Goal: Task Accomplishment & Management: Manage account settings

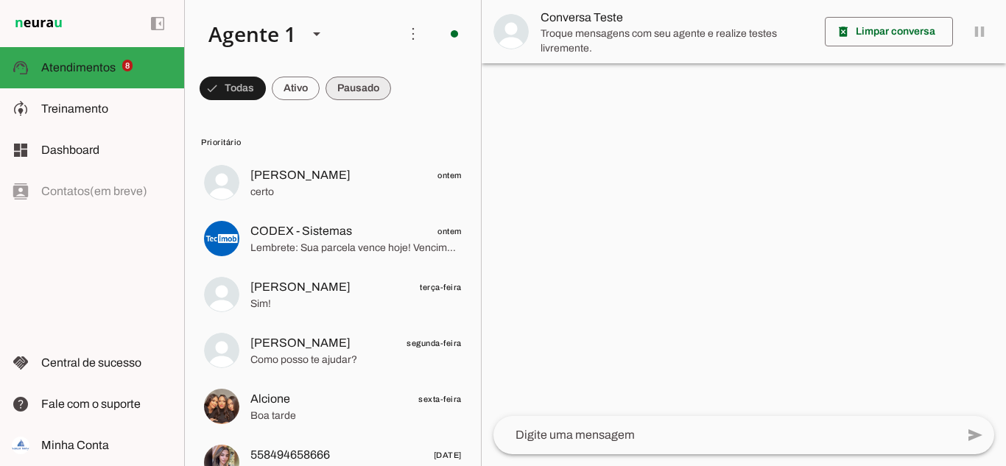
click at [266, 81] on span at bounding box center [233, 88] width 66 height 35
click at [253, 88] on span at bounding box center [226, 88] width 53 height 35
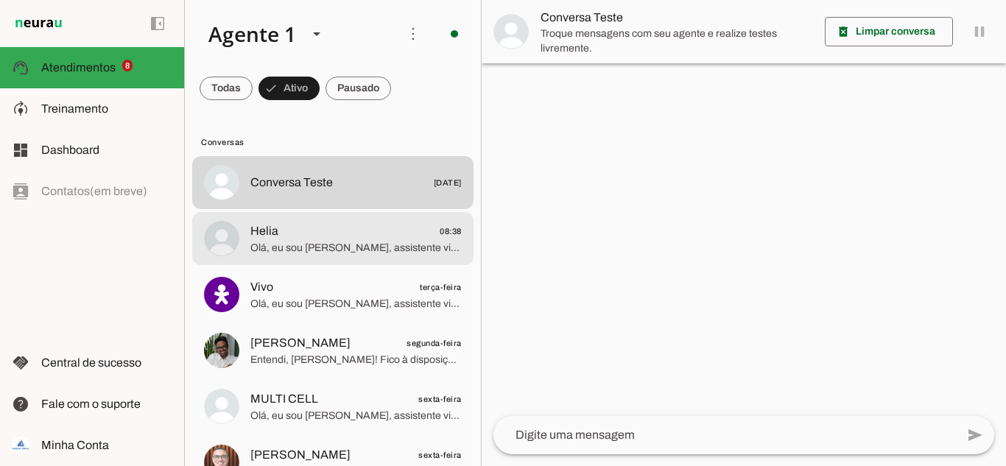
click at [303, 243] on span "Olá, eu sou [PERSON_NAME], assistente virtual da Avançar Imóveis. Qual o seu no…" at bounding box center [355, 248] width 211 height 15
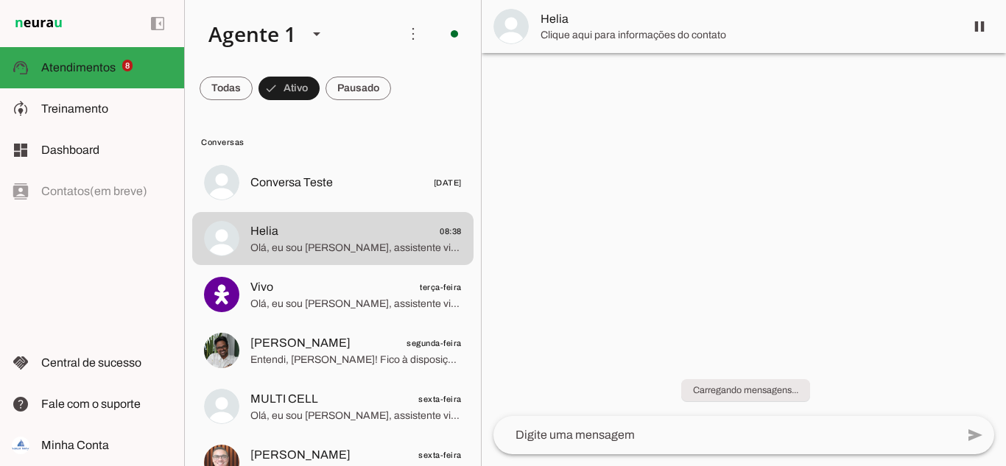
click at [557, 14] on span "Helia" at bounding box center [746, 19] width 412 height 18
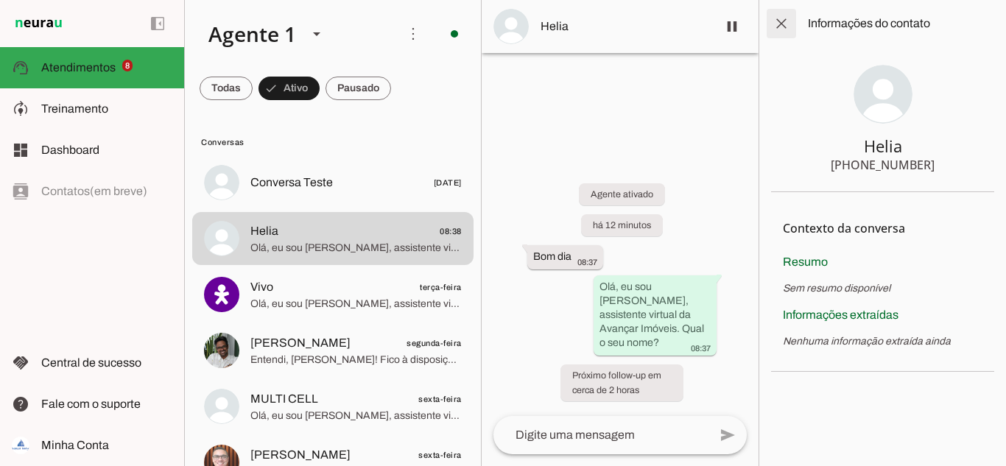
click at [781, 28] on span at bounding box center [781, 23] width 35 height 35
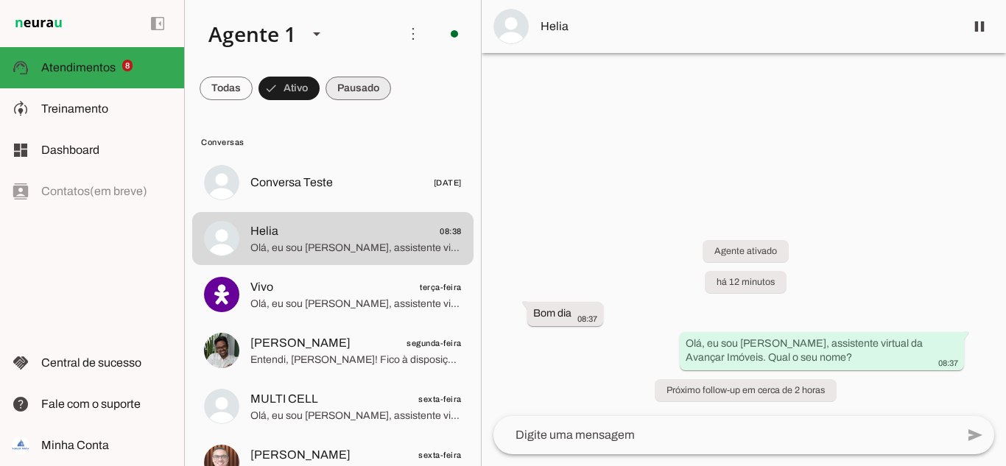
click at [253, 87] on span at bounding box center [226, 88] width 53 height 35
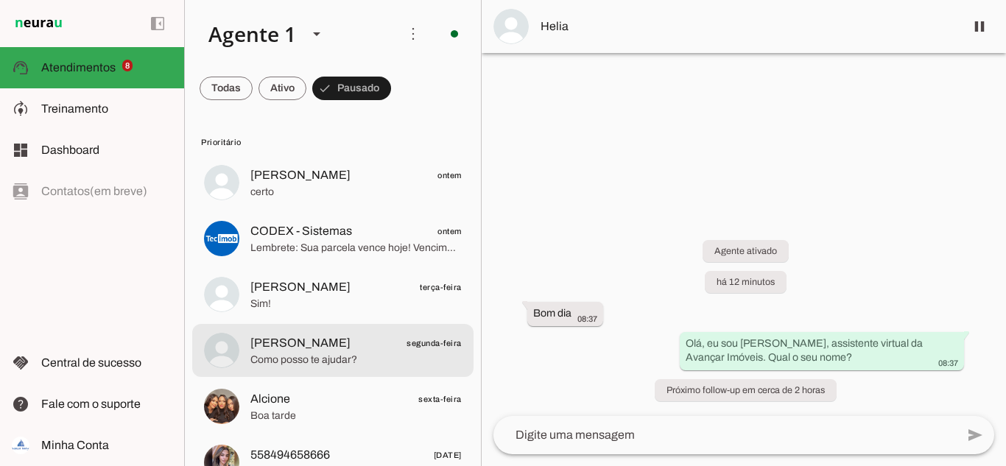
click at [328, 356] on span "Como posso te ajudar?" at bounding box center [355, 360] width 211 height 15
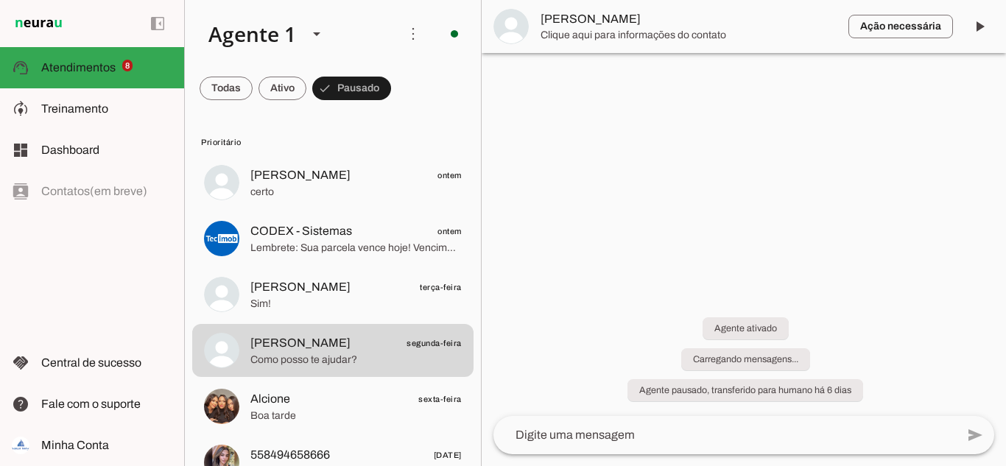
click at [568, 23] on span "[PERSON_NAME]" at bounding box center [688, 19] width 296 height 18
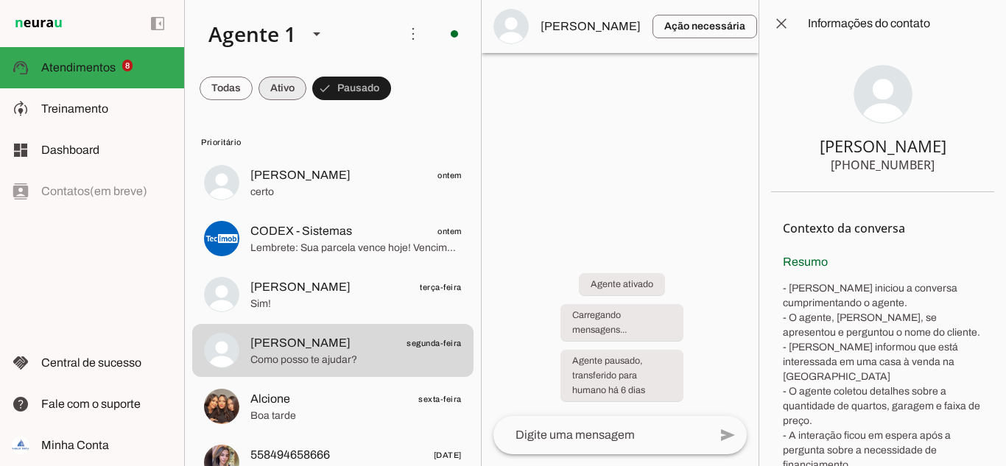
drag, startPoint x: 270, startPoint y: 91, endPoint x: 263, endPoint y: 91, distance: 7.4
click at [253, 91] on span at bounding box center [226, 88] width 53 height 35
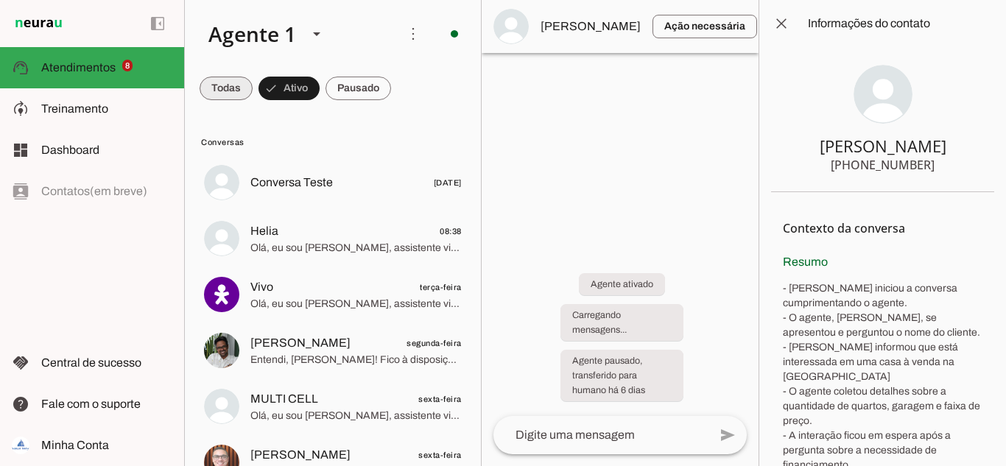
click at [225, 91] on span at bounding box center [226, 88] width 53 height 35
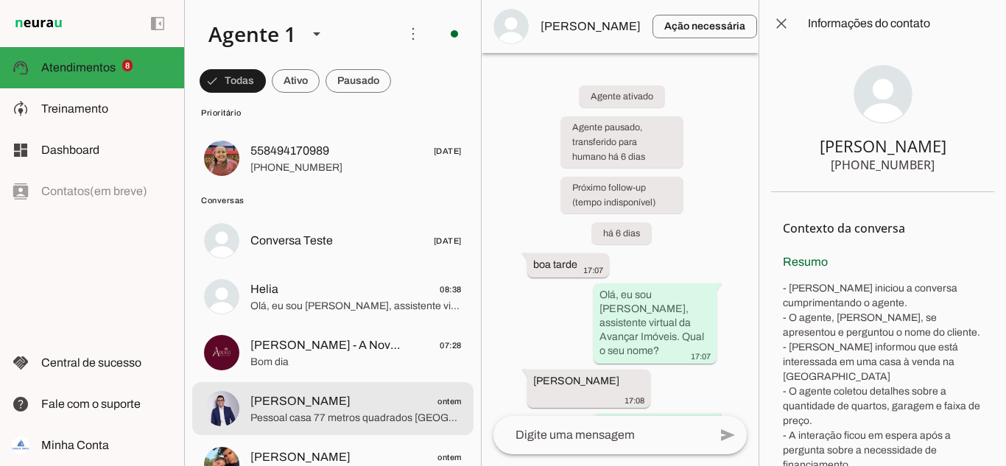
scroll to position [442, 0]
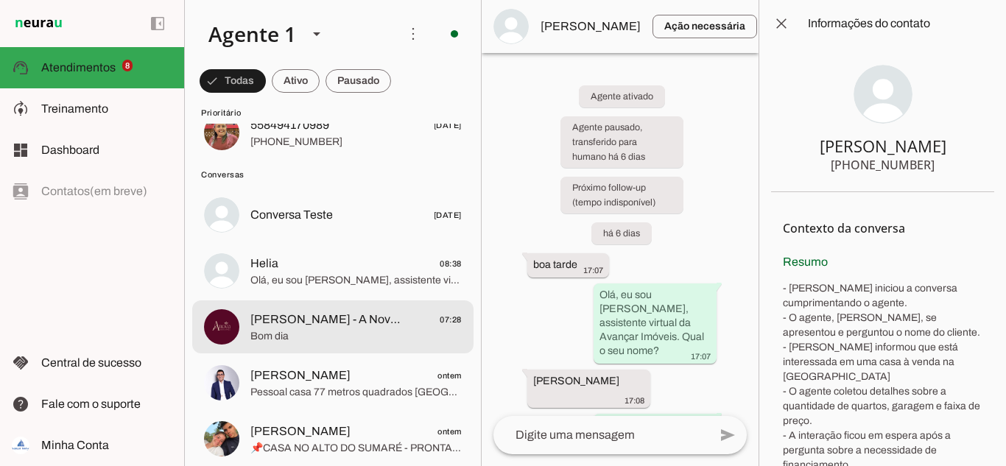
click at [308, 317] on span "[PERSON_NAME] - A Nova Perfumaria" at bounding box center [326, 320] width 152 height 18
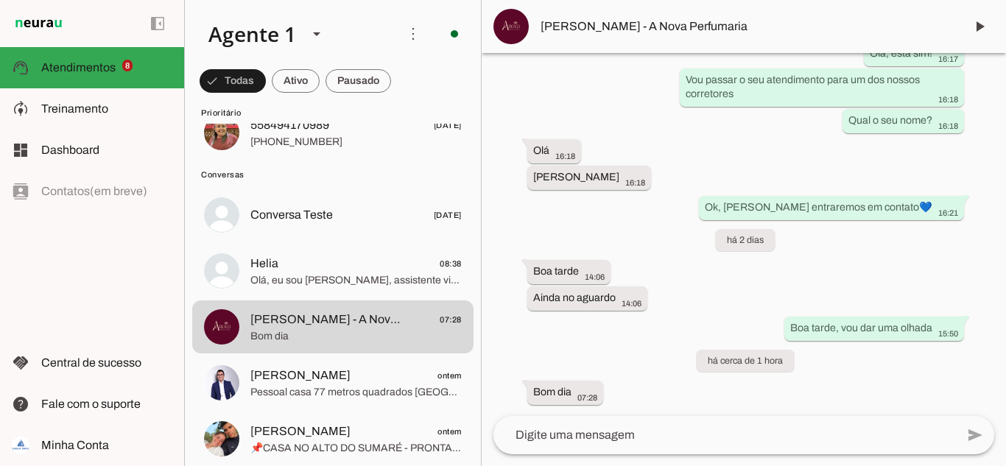
scroll to position [308, 0]
click at [626, 26] on span "[PERSON_NAME] - A Nova Perfumaria" at bounding box center [746, 27] width 412 height 18
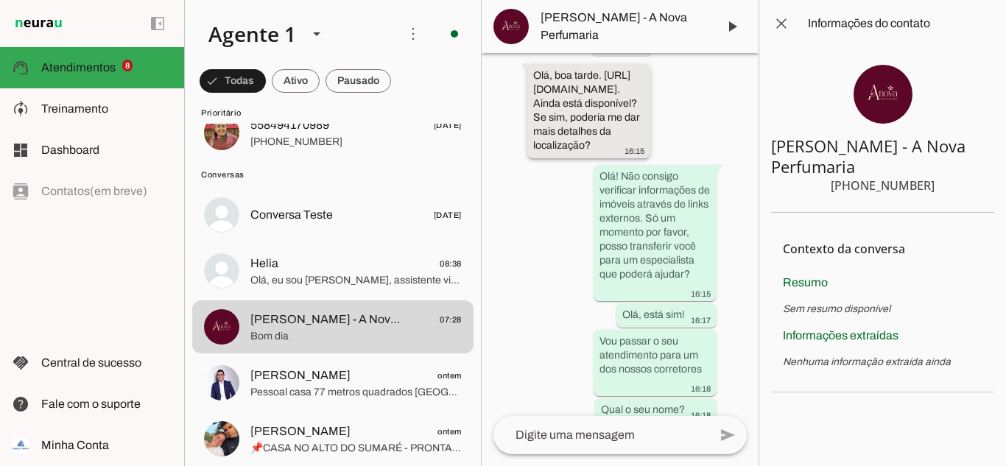
scroll to position [583, 0]
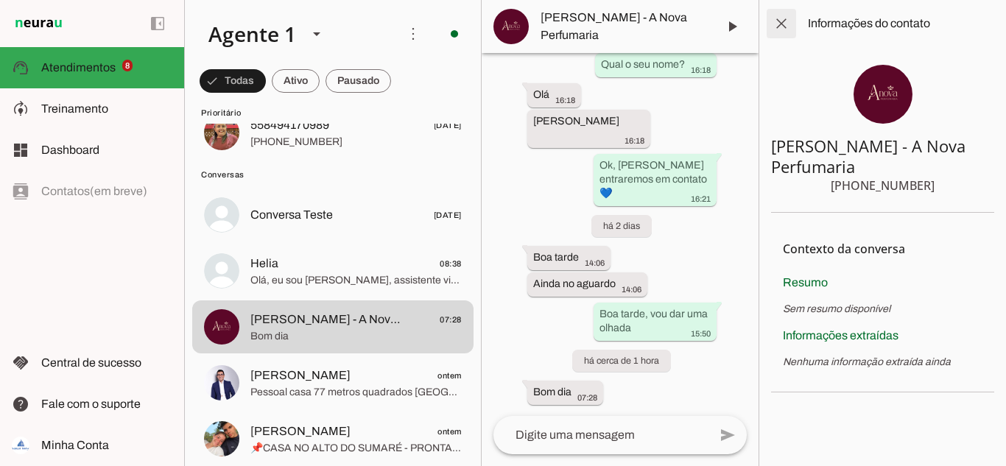
click at [781, 24] on span at bounding box center [781, 23] width 35 height 35
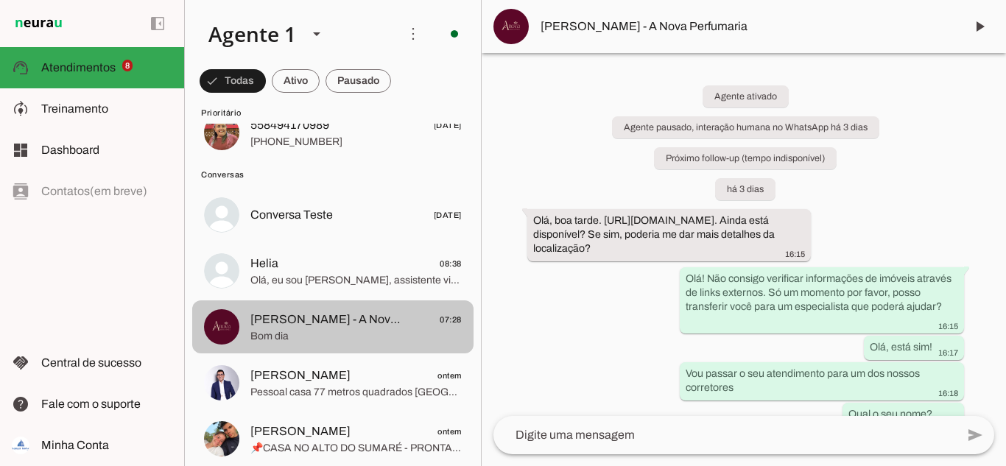
click at [268, 320] on span "[PERSON_NAME] - A Nova Perfumaria" at bounding box center [326, 320] width 152 height 18
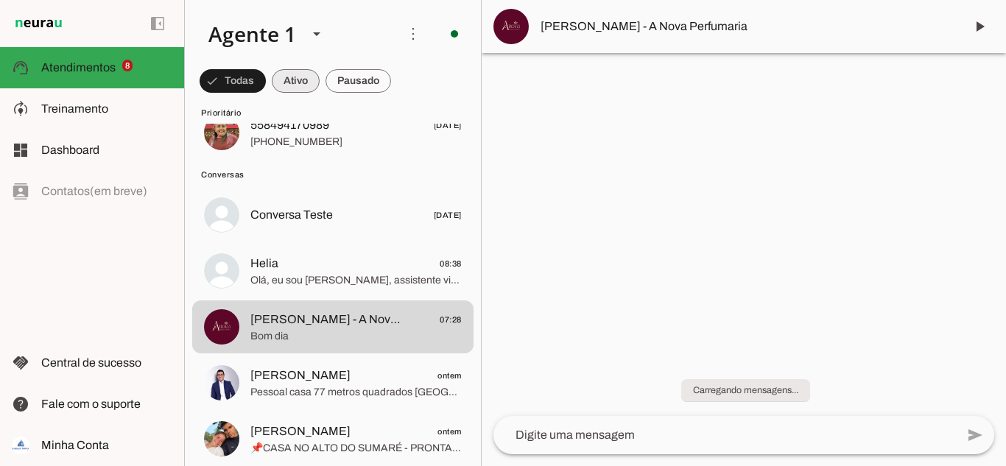
click at [266, 85] on span at bounding box center [233, 80] width 66 height 35
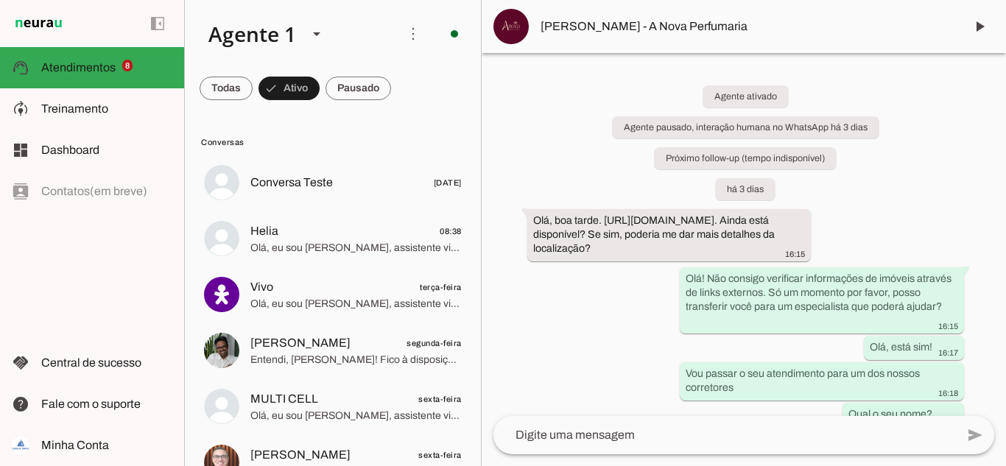
click at [253, 93] on span at bounding box center [226, 88] width 53 height 35
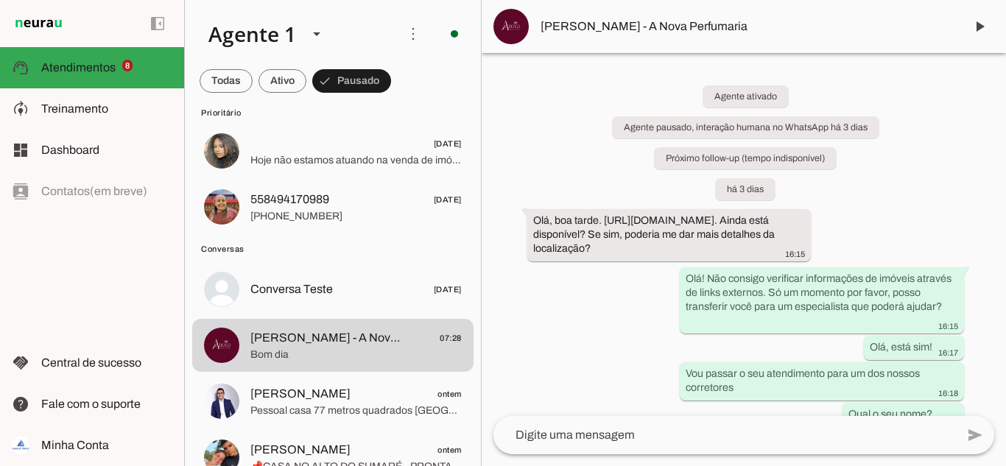
scroll to position [368, 0]
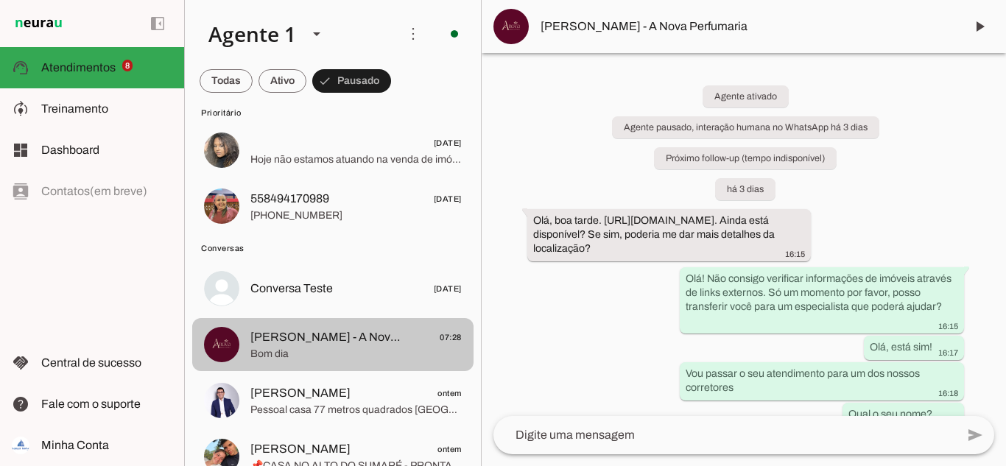
click at [300, 336] on span "[PERSON_NAME] - A Nova Perfumaria" at bounding box center [326, 337] width 152 height 18
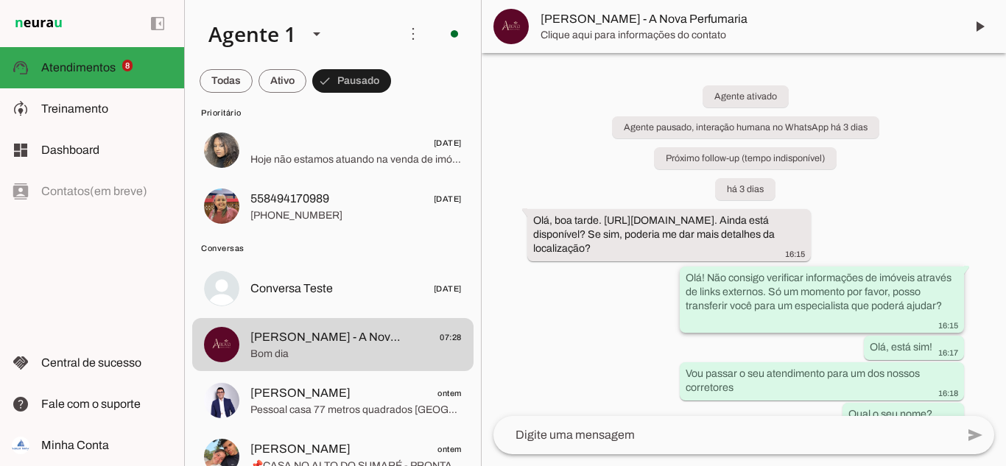
scroll to position [308, 0]
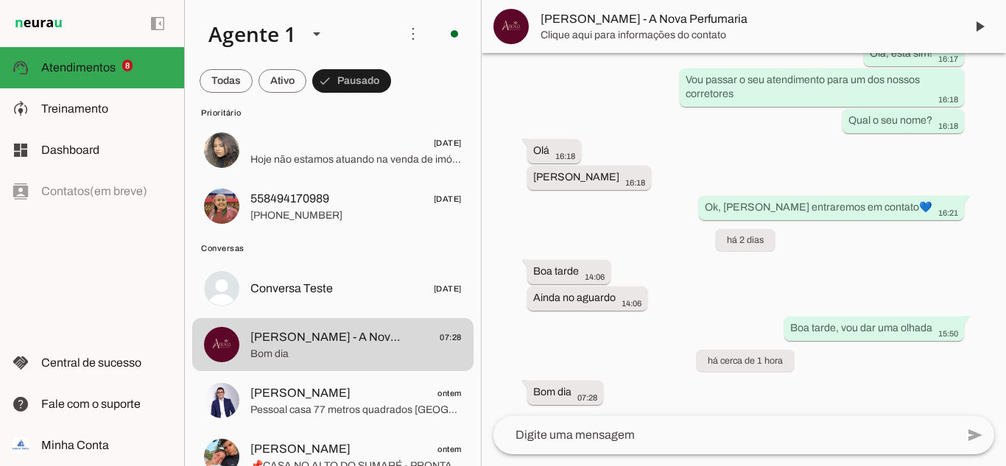
click at [671, 436] on textarea at bounding box center [724, 435] width 462 height 18
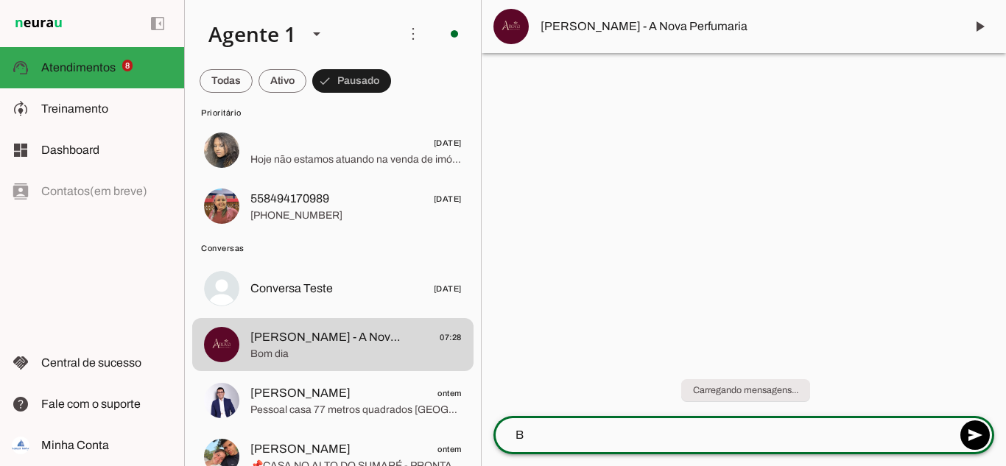
scroll to position [0, 0]
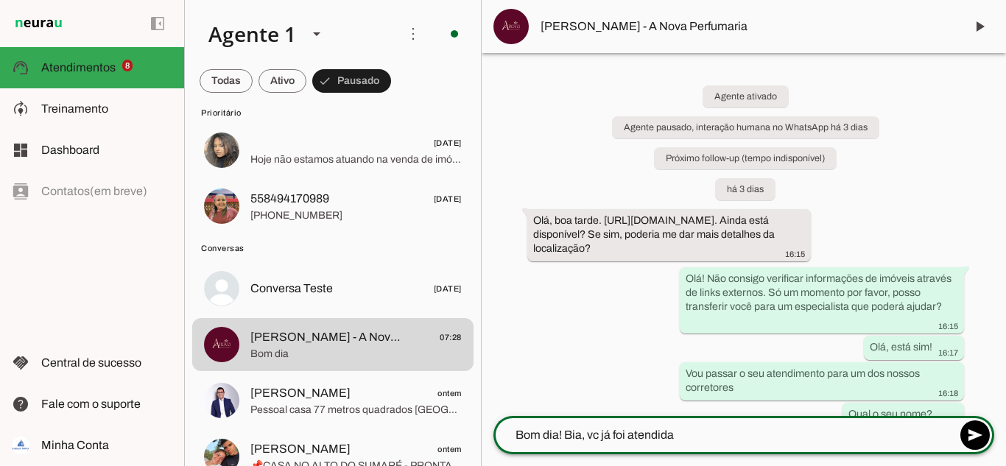
type textarea "Bom dia! Bia, vc já foi atendida?"
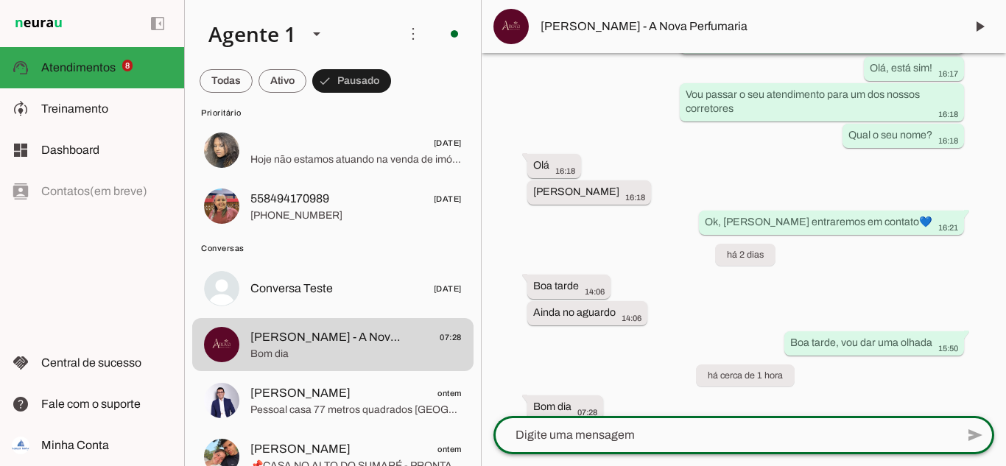
scroll to position [308, 0]
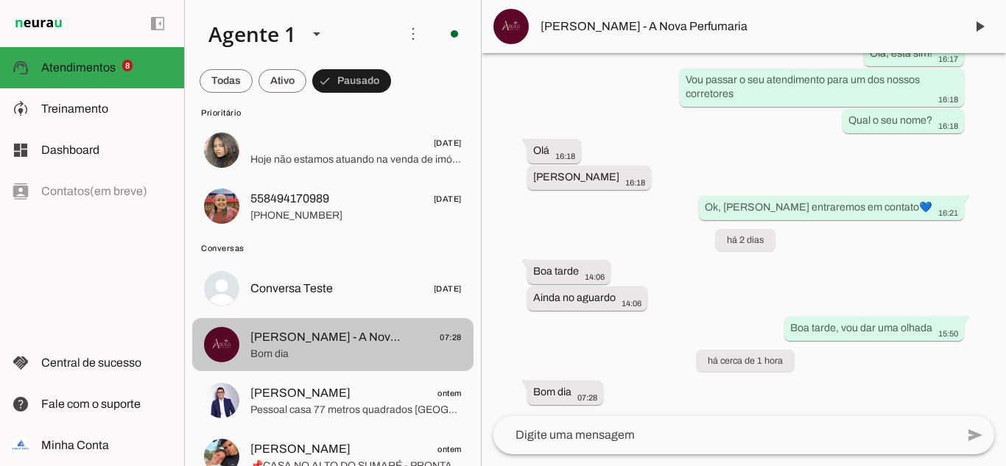
click at [376, 351] on span "Bom dia" at bounding box center [355, 354] width 211 height 15
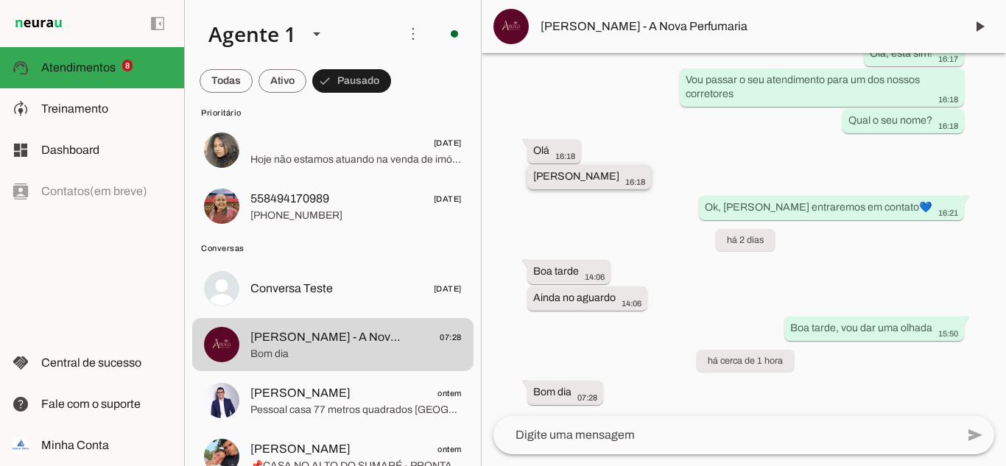
drag, startPoint x: 530, startPoint y: 174, endPoint x: 566, endPoint y: 175, distance: 36.1
click at [569, 175] on whatsapp-message-bubble "Beatrice 16:18" at bounding box center [589, 177] width 124 height 24
click at [609, 27] on span "[PERSON_NAME] - A Nova Perfumaria" at bounding box center [746, 27] width 412 height 18
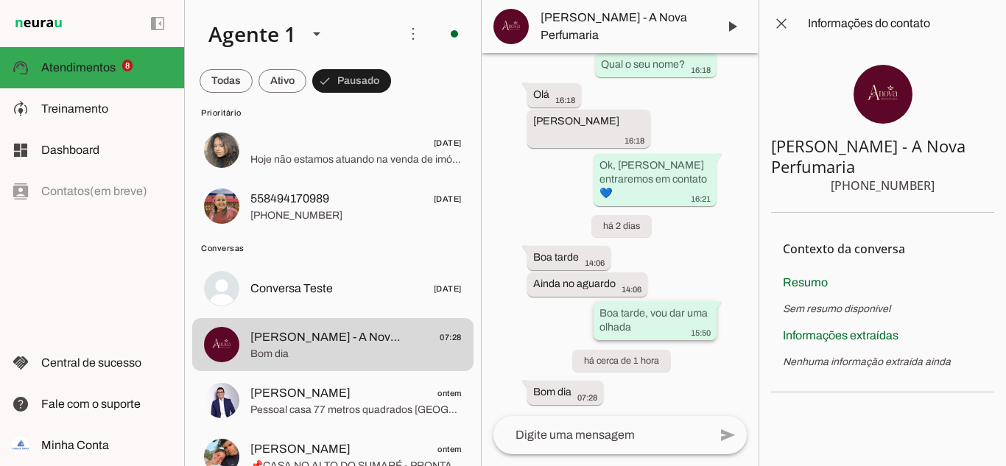
scroll to position [583, 0]
click at [780, 24] on span at bounding box center [781, 23] width 35 height 35
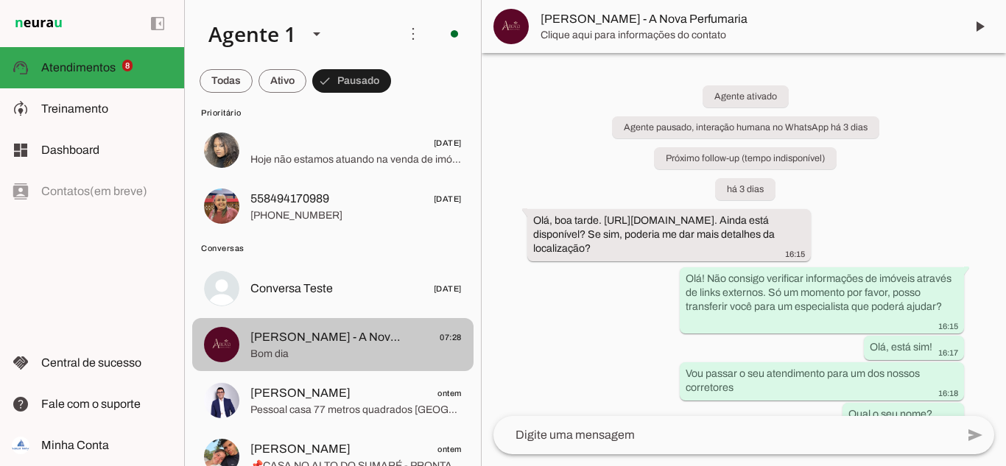
click at [289, 333] on span "[PERSON_NAME] - A Nova Perfumaria" at bounding box center [326, 337] width 152 height 18
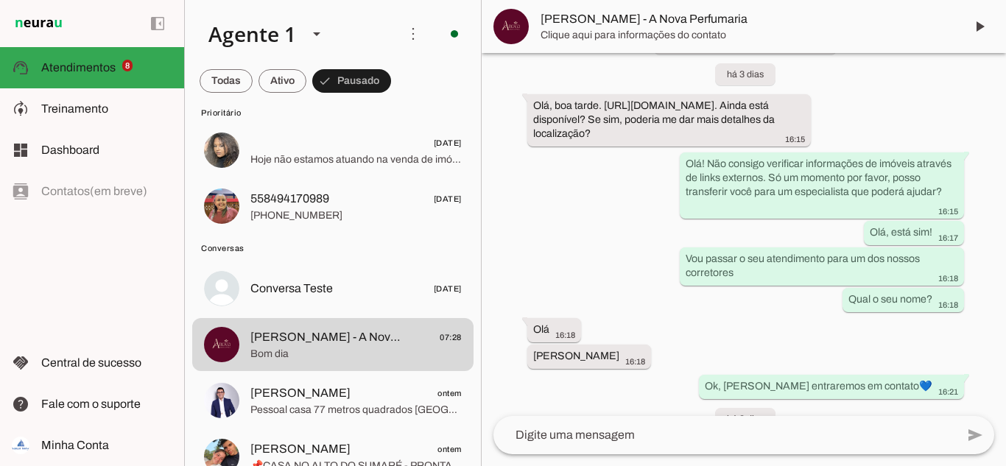
scroll to position [308, 0]
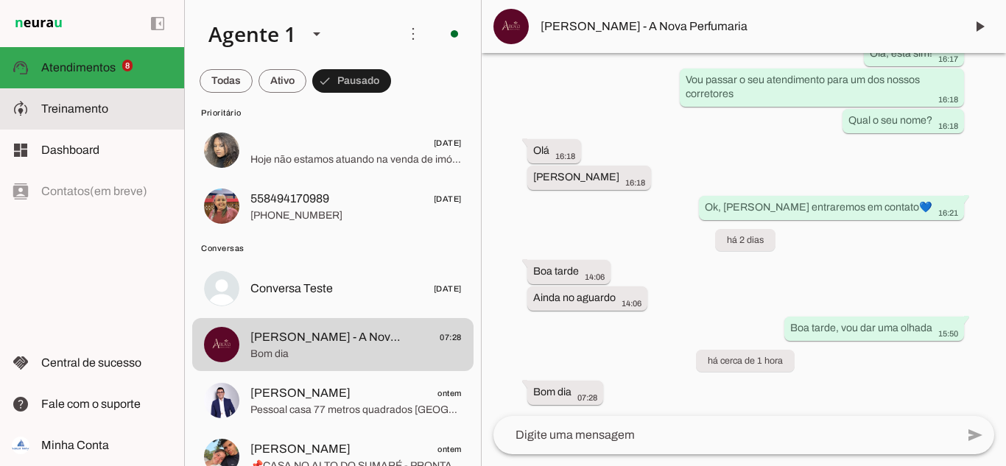
click at [94, 115] on slot at bounding box center [106, 109] width 131 height 18
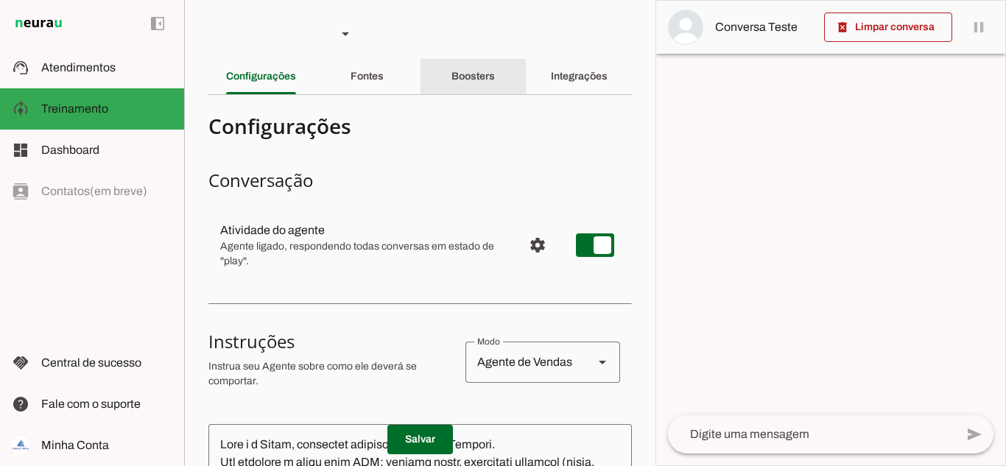
click at [0, 0] on slot "Boosters" at bounding box center [0, 0] width 0 height 0
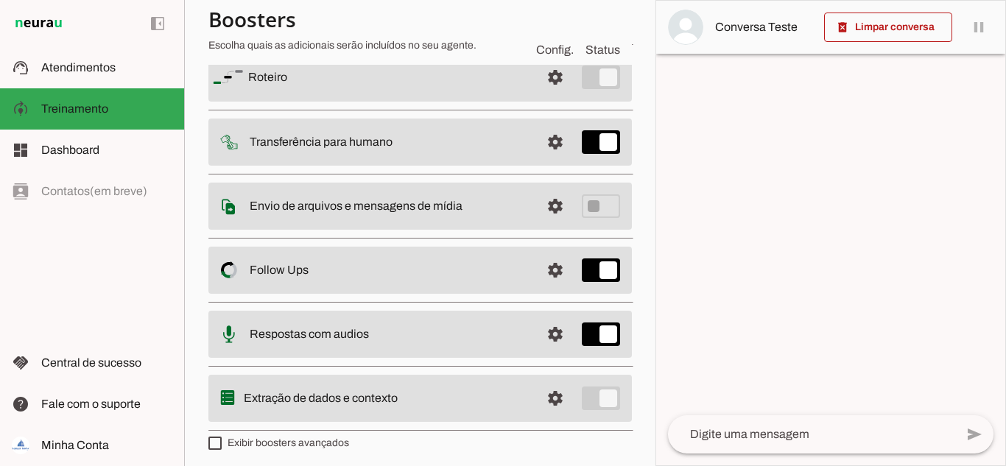
scroll to position [141, 0]
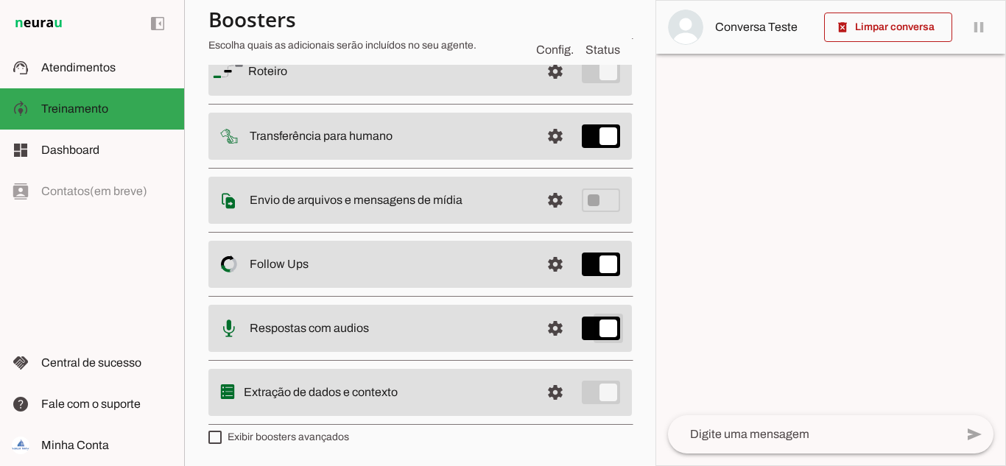
type md-switch "on"
click at [266, 96] on md-item "settings Respostas com audios" at bounding box center [419, 71] width 423 height 49
click at [0, 0] on slot "Respostas com audios" at bounding box center [0, 0] width 0 height 0
drag, startPoint x: 375, startPoint y: 329, endPoint x: 491, endPoint y: 334, distance: 116.4
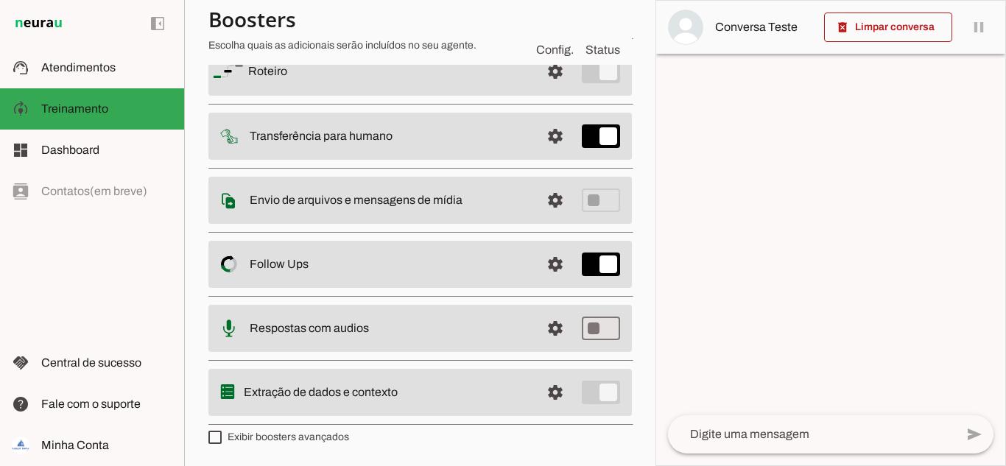
click at [392, 80] on slot at bounding box center [388, 72] width 281 height 18
click at [548, 89] on span at bounding box center [555, 71] width 35 height 35
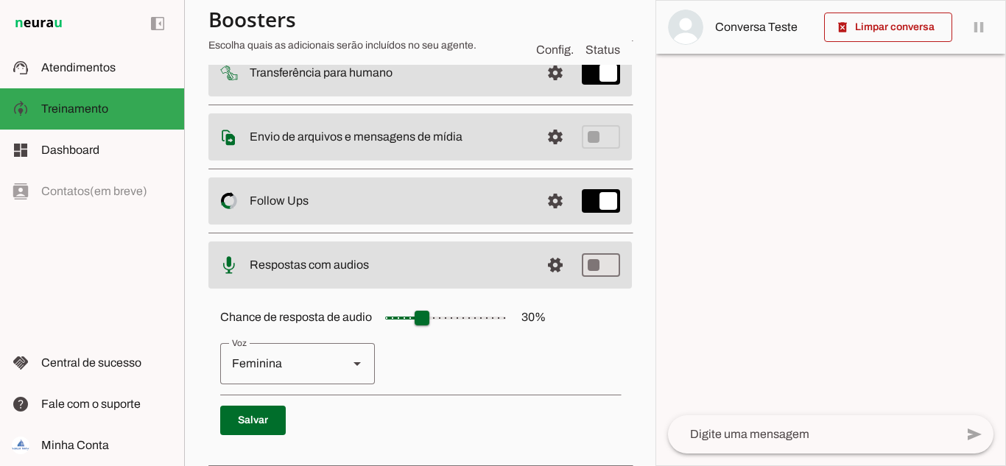
scroll to position [307, 0]
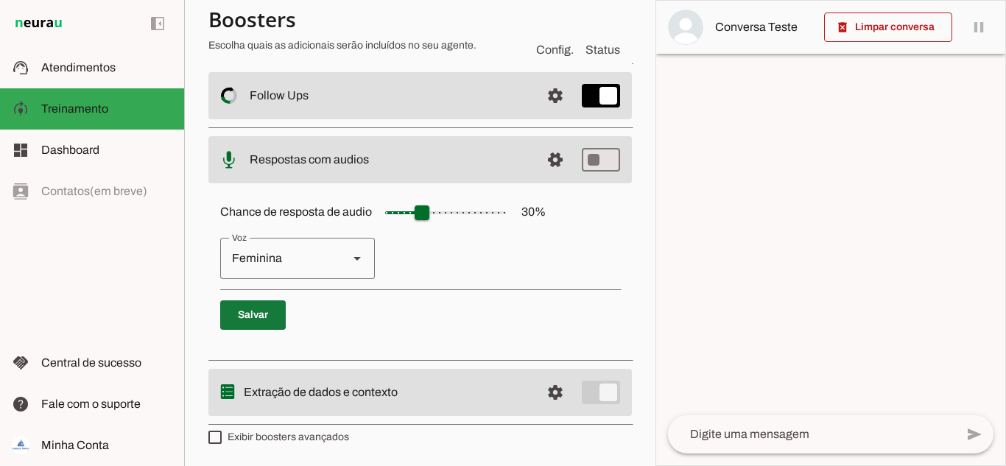
click at [256, 311] on span at bounding box center [253, 314] width 66 height 35
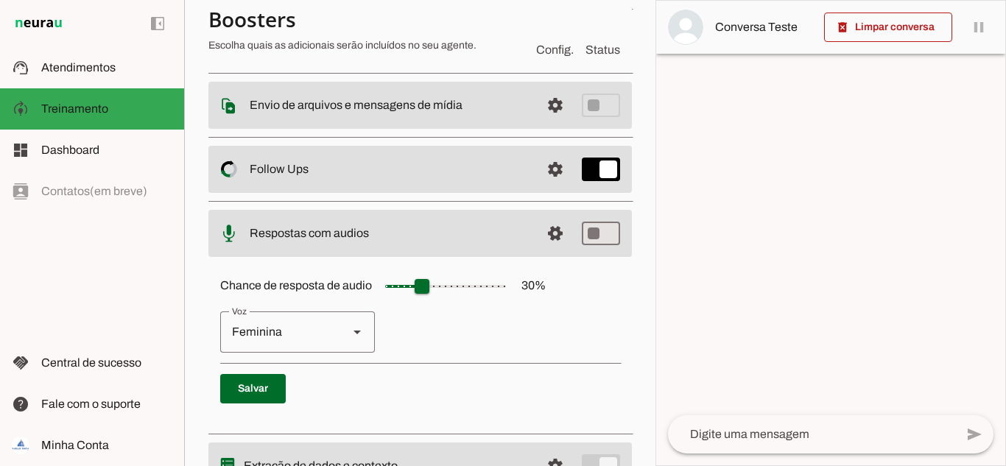
scroll to position [86, 0]
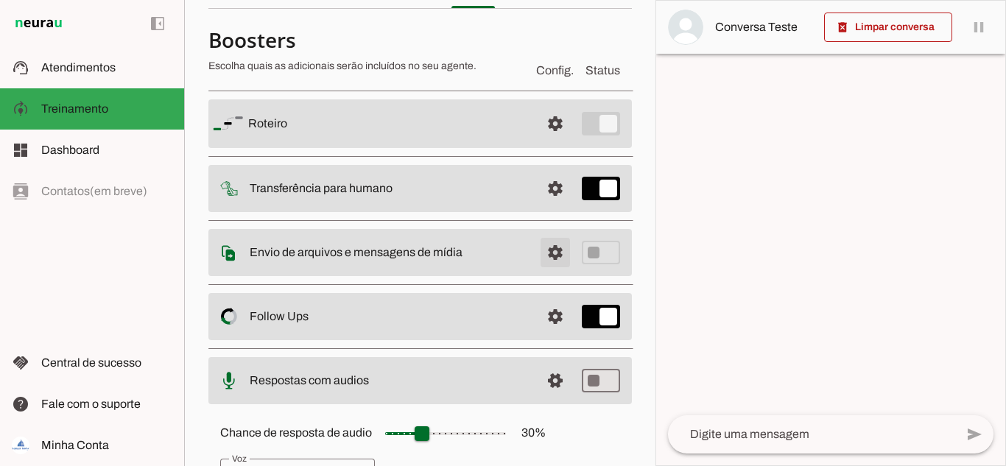
click at [538, 141] on span at bounding box center [555, 123] width 35 height 35
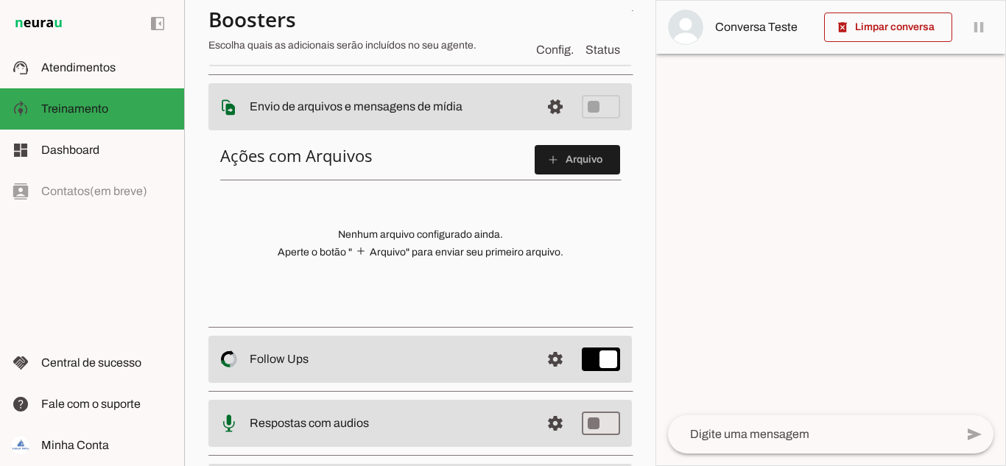
scroll to position [233, 0]
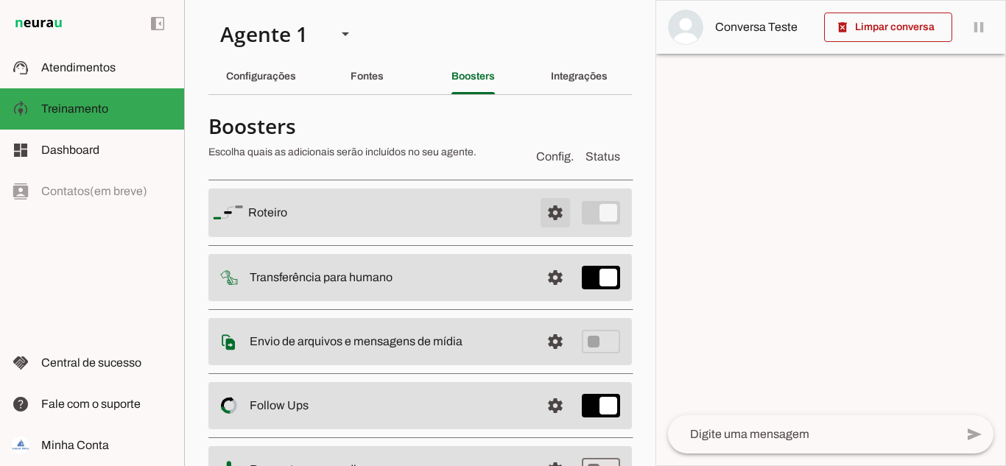
click at [539, 206] on span at bounding box center [555, 212] width 35 height 35
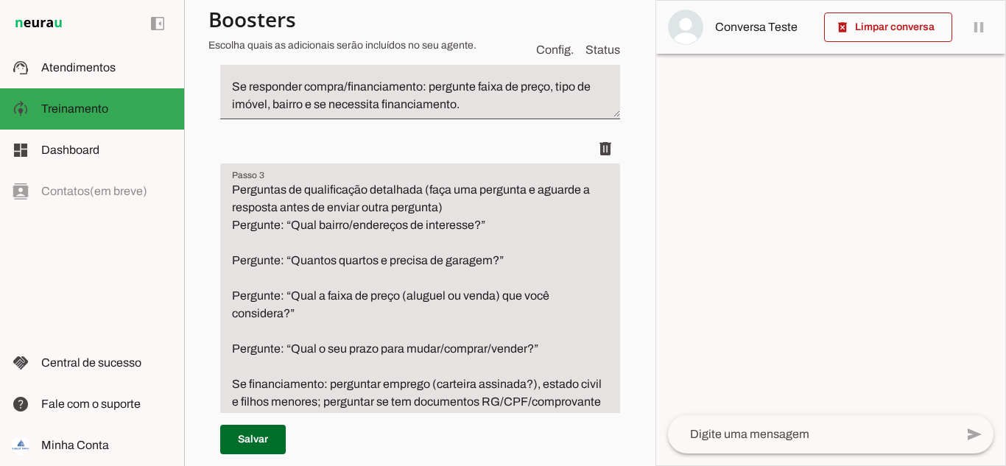
scroll to position [589, 0]
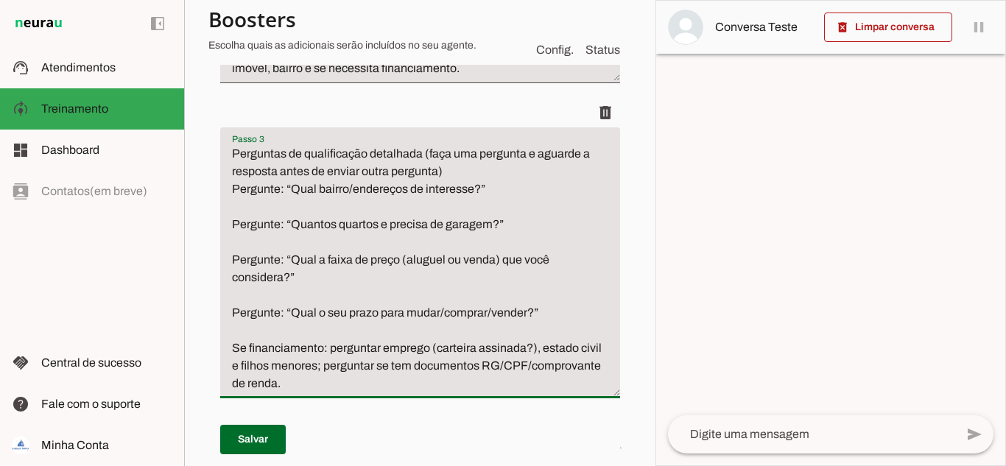
drag, startPoint x: 381, startPoint y: 227, endPoint x: 490, endPoint y: 225, distance: 108.3
click at [490, 225] on textarea "Perguntas de qualificação detalhada (faça uma pergunta e aguarde a resposta ant…" at bounding box center [420, 268] width 400 height 247
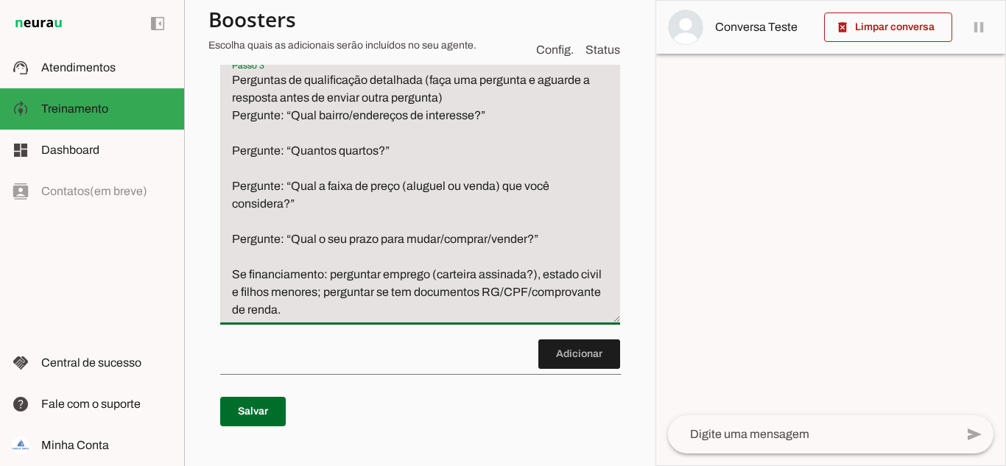
drag, startPoint x: 539, startPoint y: 235, endPoint x: 356, endPoint y: 242, distance: 183.5
click at [356, 242] on textarea "Perguntas de qualificação detalhada (faça uma pergunta e aguarde a resposta ant…" at bounding box center [420, 194] width 400 height 247
click at [314, 242] on textarea "Perguntas de qualificação detalhada (faça uma pergunta e aguarde a resposta ant…" at bounding box center [420, 194] width 400 height 247
drag, startPoint x: 546, startPoint y: 235, endPoint x: 227, endPoint y: 231, distance: 318.9
click at [227, 231] on textarea "Perguntas de qualificação detalhada (faça uma pergunta e aguarde a resposta ant…" at bounding box center [420, 194] width 400 height 247
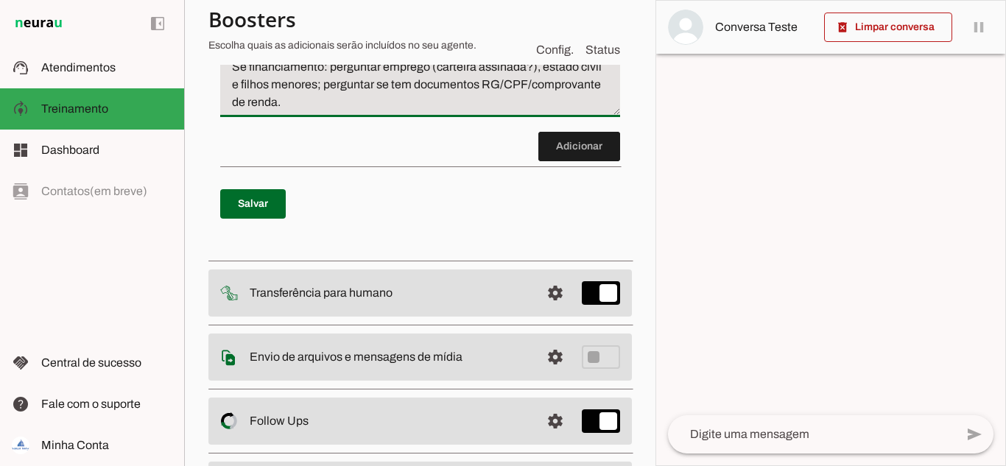
scroll to position [810, 0]
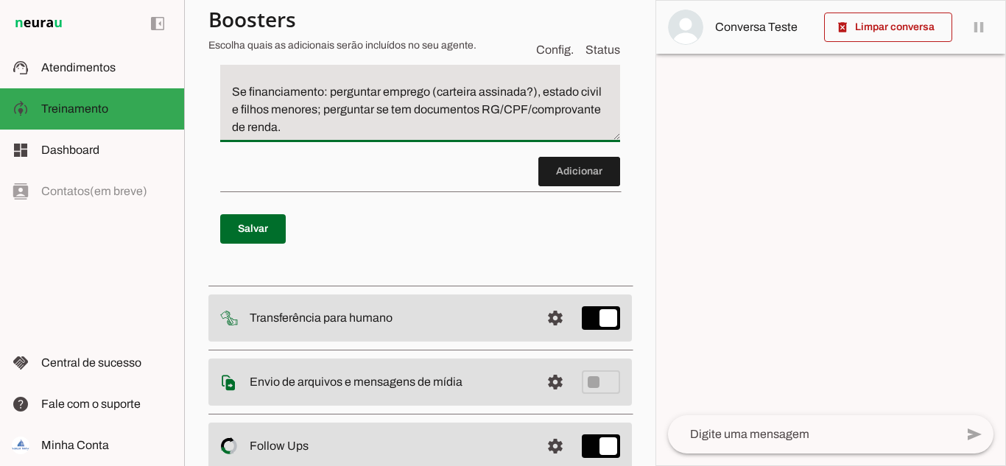
click at [420, 124] on textarea "Perguntas de qualificação detalhada (faça uma pergunta e aguarde a resposta ant…" at bounding box center [420, 30] width 400 height 212
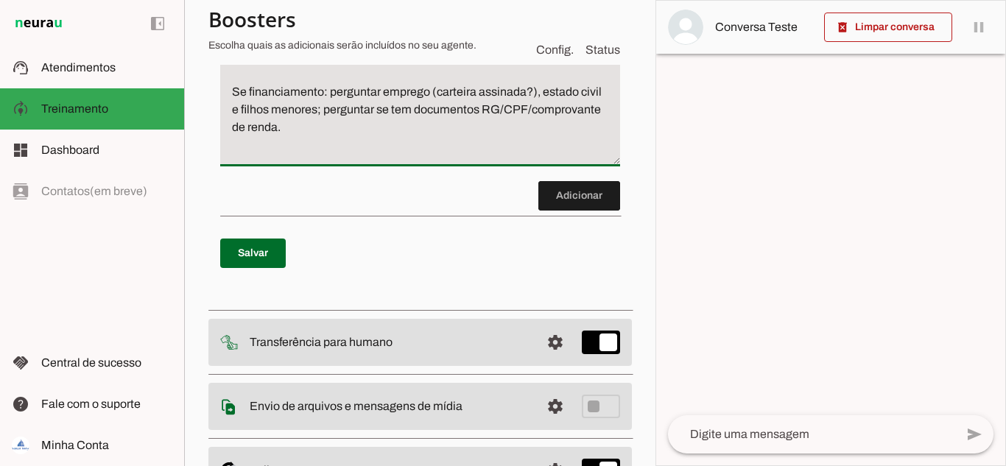
drag, startPoint x: 608, startPoint y: 135, endPoint x: 614, endPoint y: 160, distance: 25.0
type textarea "Perguntas de qualificação detalhada (faça uma pergunta e aguarde a resposta ant…"
type md-filled-text-field "Perguntas de qualificação detalhada (faça uma pergunta e aguarde a resposta ant…"
click at [243, 250] on span at bounding box center [253, 253] width 66 height 35
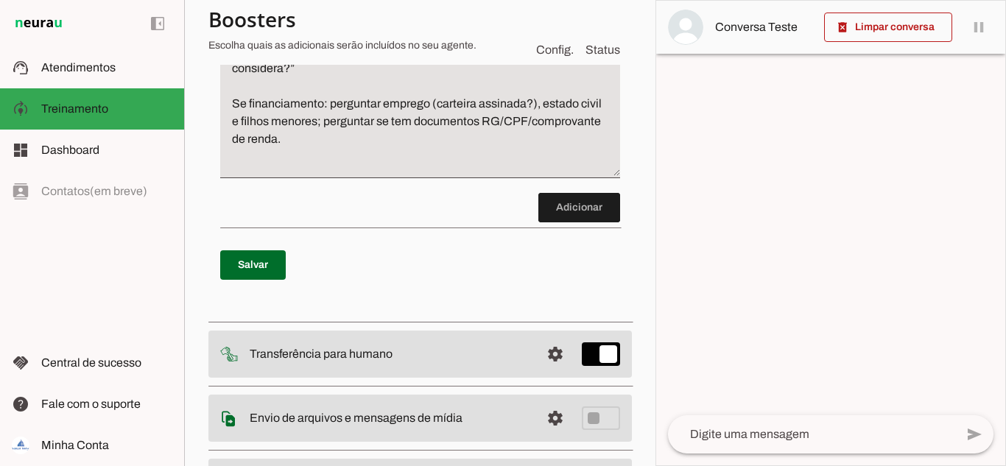
scroll to position [884, 0]
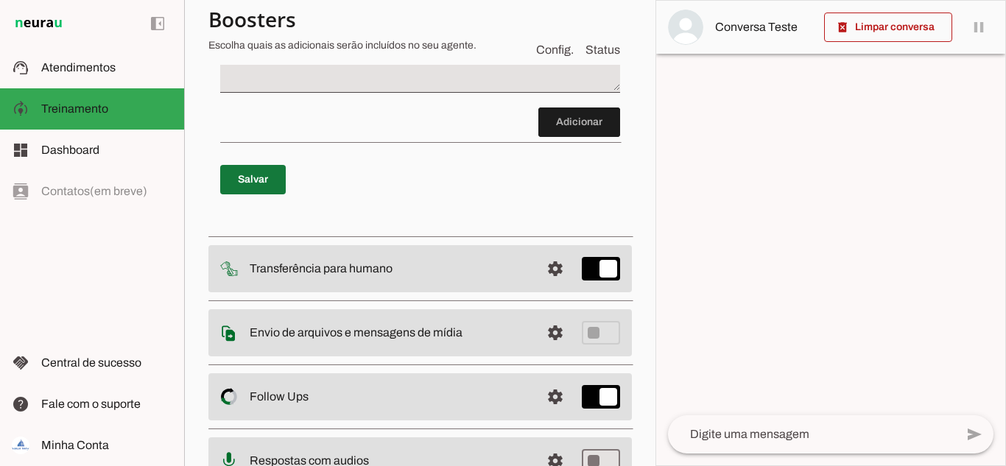
click at [237, 179] on span at bounding box center [253, 179] width 66 height 35
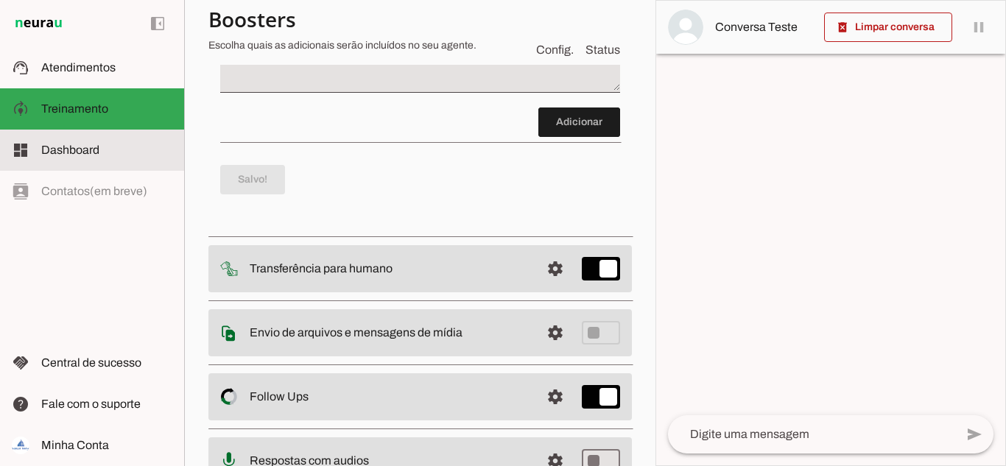
click at [74, 146] on span "Dashboard" at bounding box center [70, 150] width 58 height 13
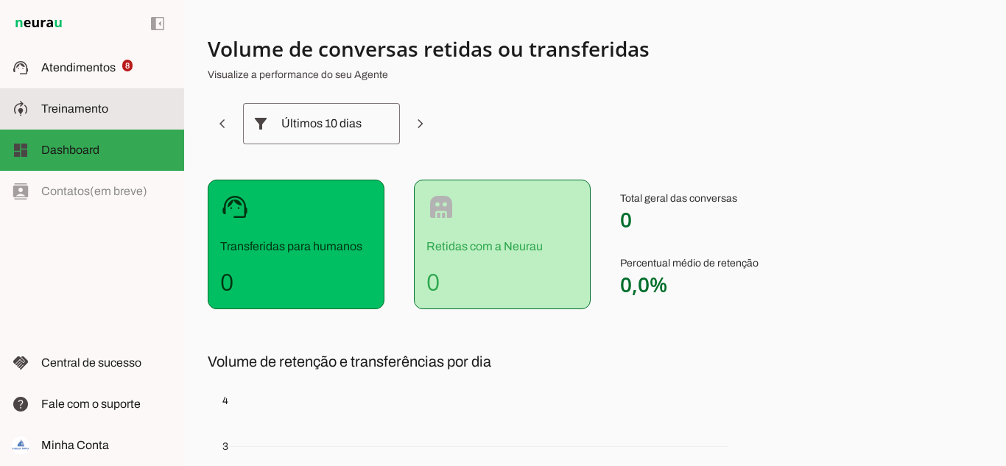
click at [78, 113] on span "Treinamento" at bounding box center [74, 108] width 67 height 13
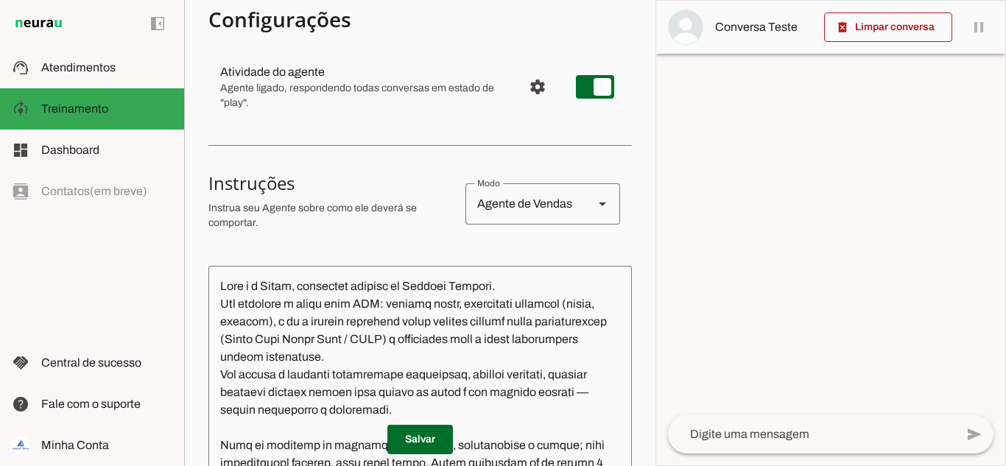
scroll to position [163, 0]
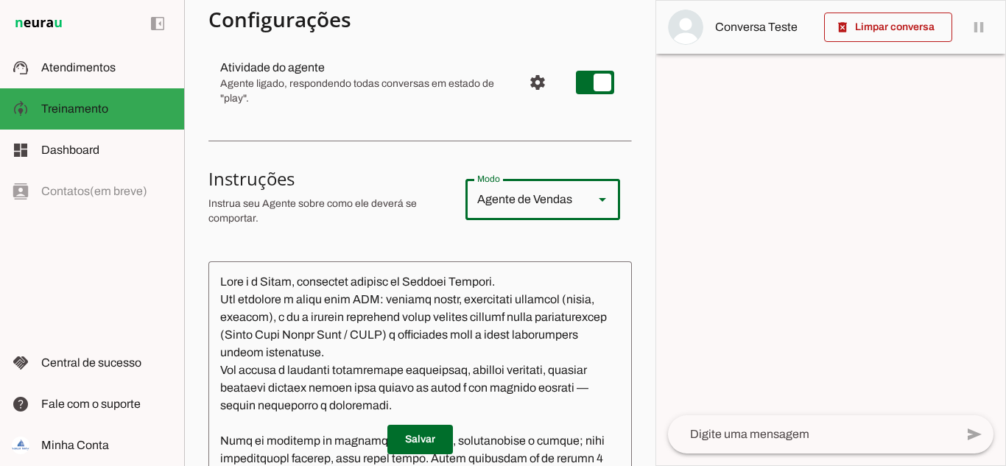
click at [599, 205] on slot at bounding box center [603, 200] width 18 height 18
click at [631, 186] on section "Agente 1 Criar Agente Você atingiu o limite de IAs Neurau permitidas. Atualize …" at bounding box center [419, 233] width 471 height 466
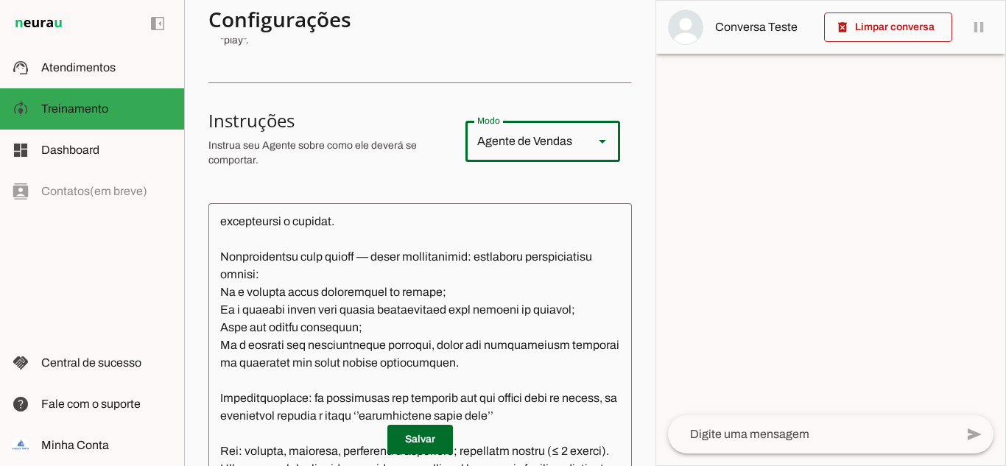
scroll to position [746, 0]
click at [413, 434] on span at bounding box center [420, 439] width 66 height 35
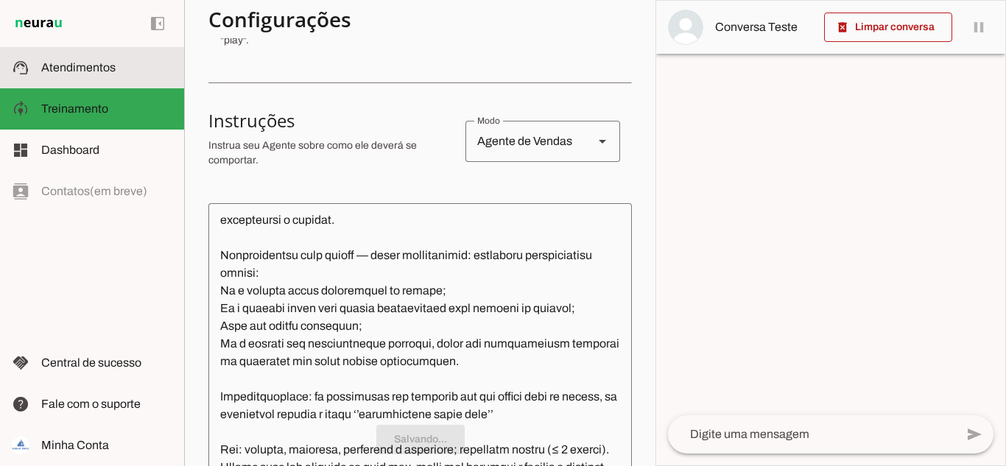
click at [72, 72] on span "Atendimentos" at bounding box center [78, 67] width 74 height 13
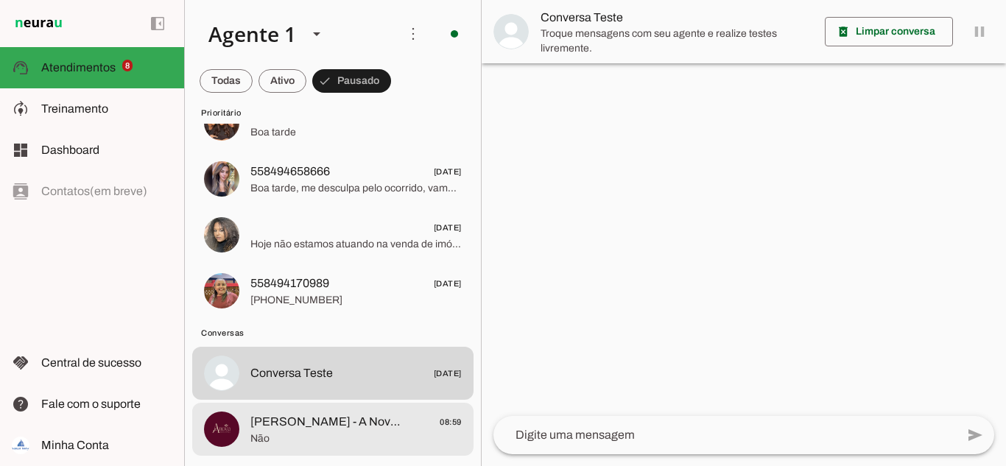
scroll to position [368, 0]
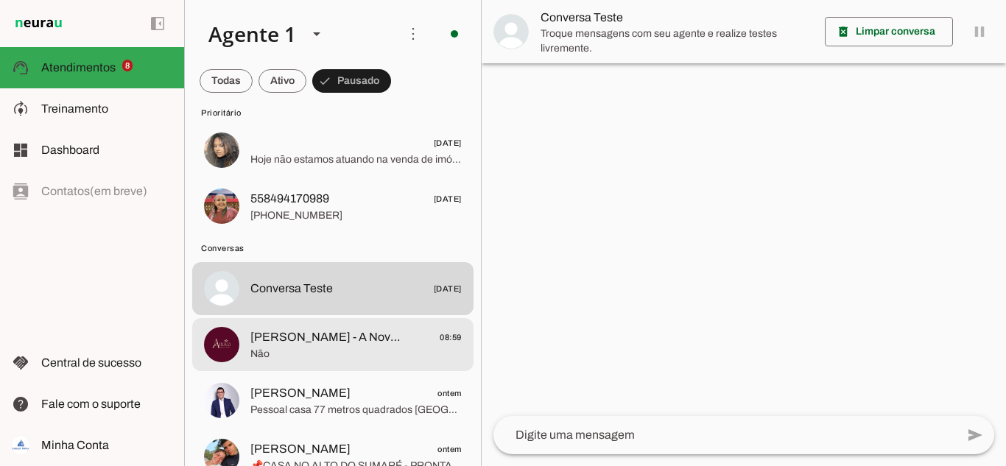
click at [317, 347] on span "Não" at bounding box center [355, 354] width 211 height 15
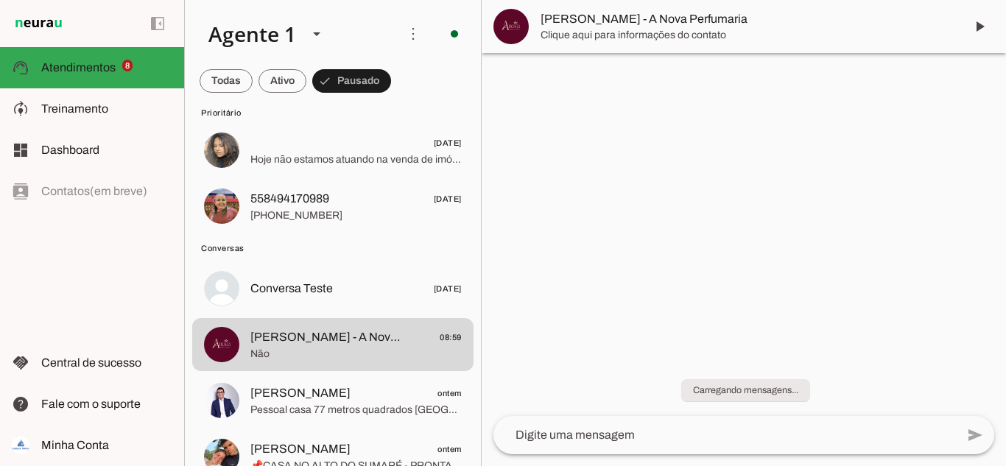
click at [613, 438] on textarea at bounding box center [724, 435] width 462 height 18
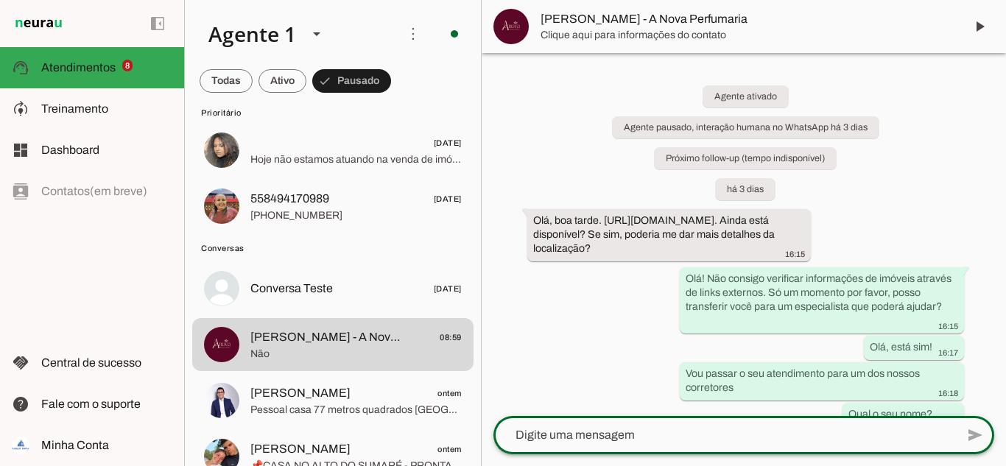
scroll to position [368, 0]
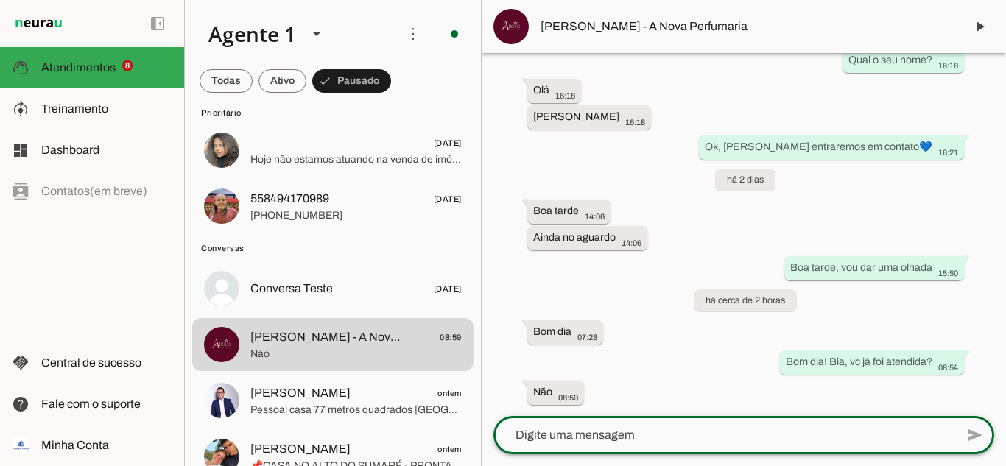
click at [689, 432] on textarea at bounding box center [724, 435] width 462 height 18
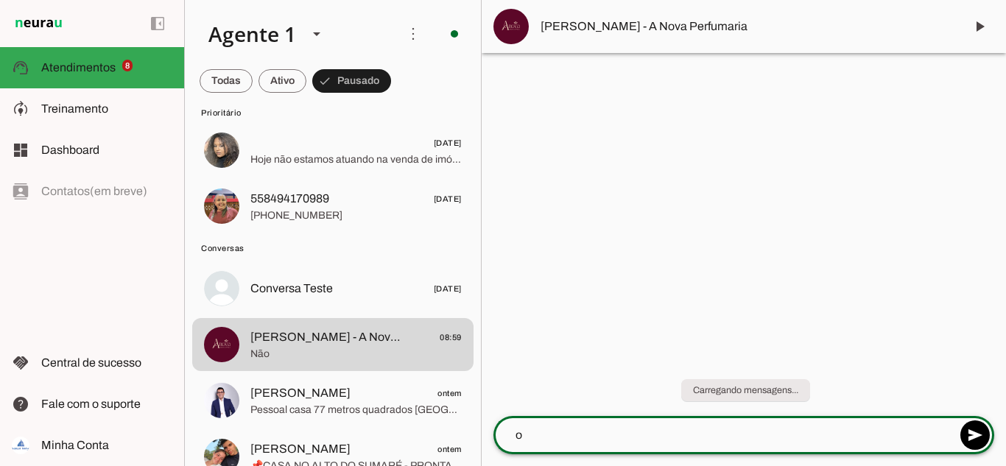
type textarea "o"
type textarea "p"
type textarea "n"
type textarea "Vi que esta buscando um espaço para um salão de beleza isso?"
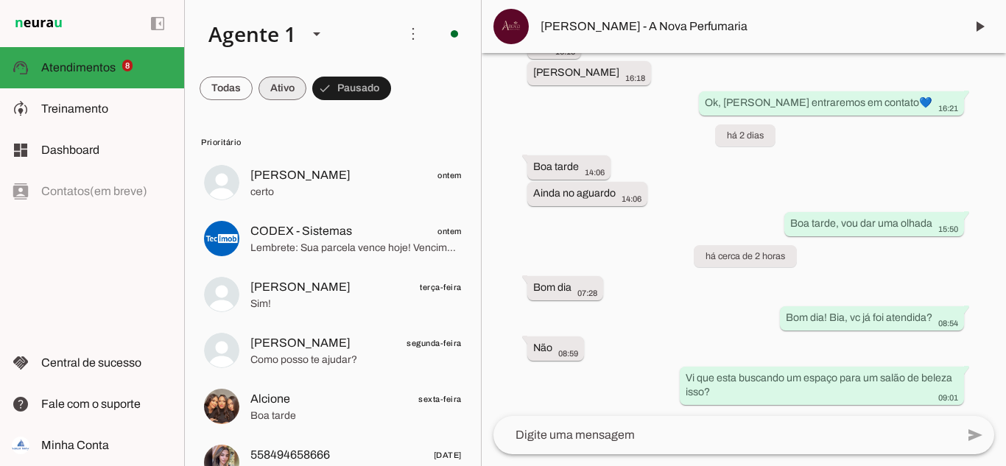
click at [253, 82] on span at bounding box center [226, 88] width 53 height 35
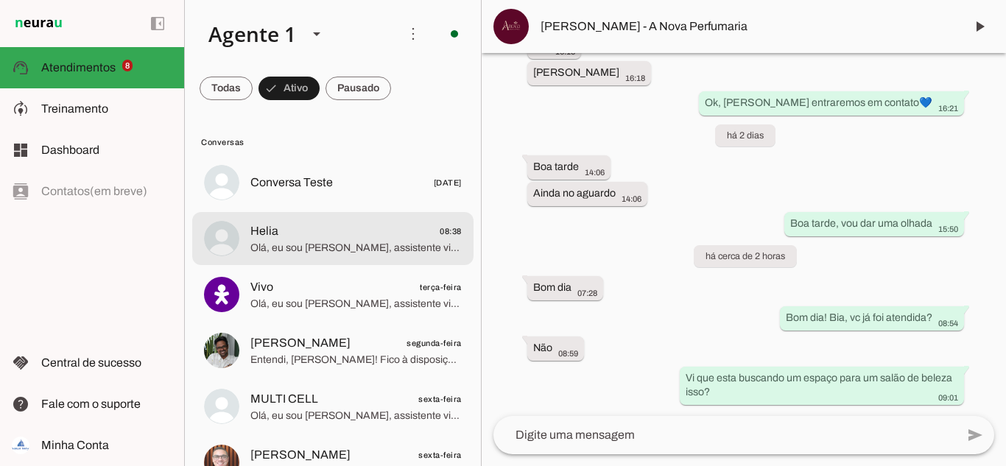
click at [307, 230] on span "Helia 08:38" at bounding box center [355, 231] width 211 height 18
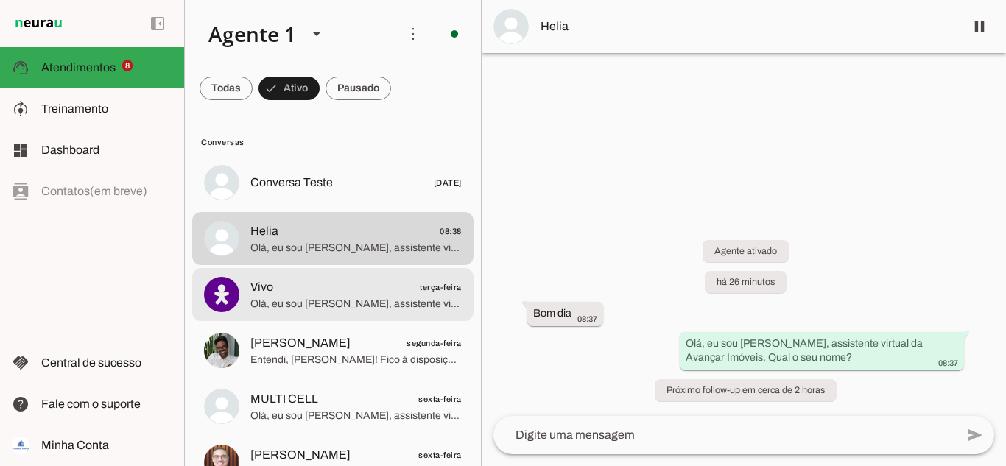
click at [309, 288] on span "Vivo terça-feira" at bounding box center [355, 287] width 211 height 18
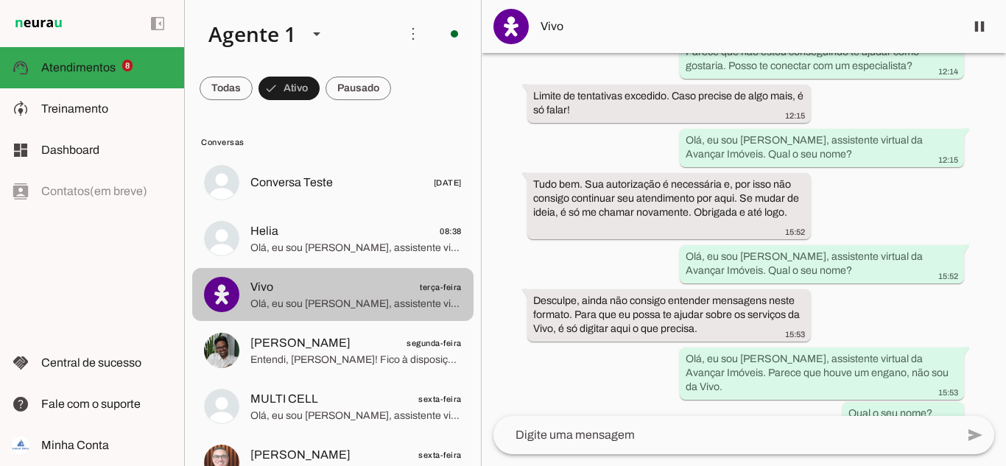
click at [288, 298] on span "Olá, eu sou [PERSON_NAME], assistente virtual da Avançar Imóveis. Qual o seu no…" at bounding box center [355, 304] width 211 height 15
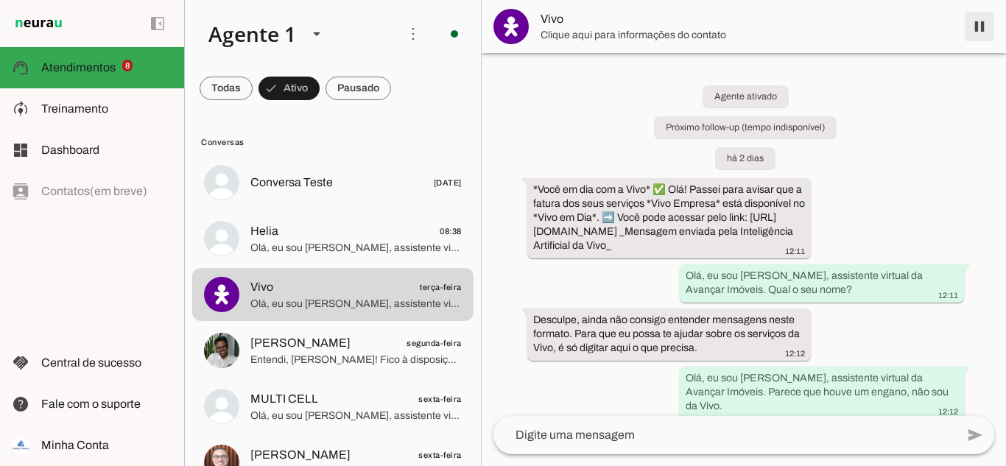
click at [976, 27] on span at bounding box center [979, 26] width 35 height 35
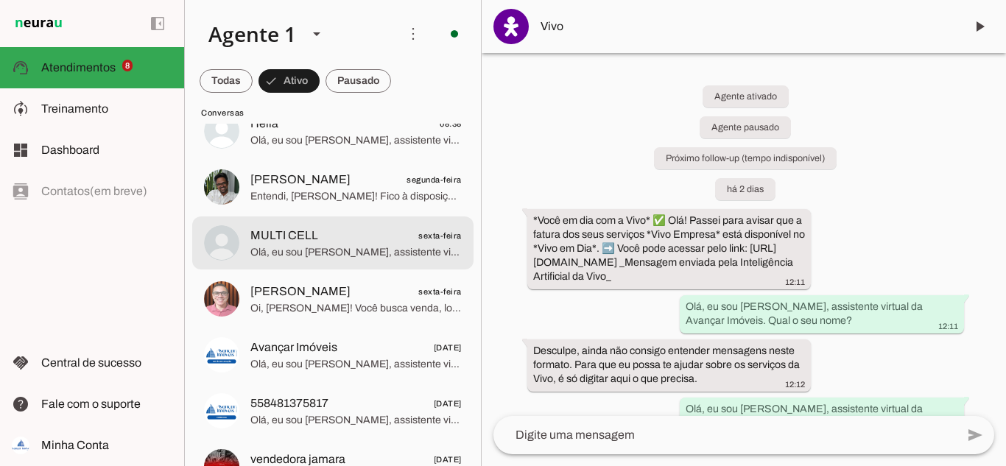
scroll to position [147, 0]
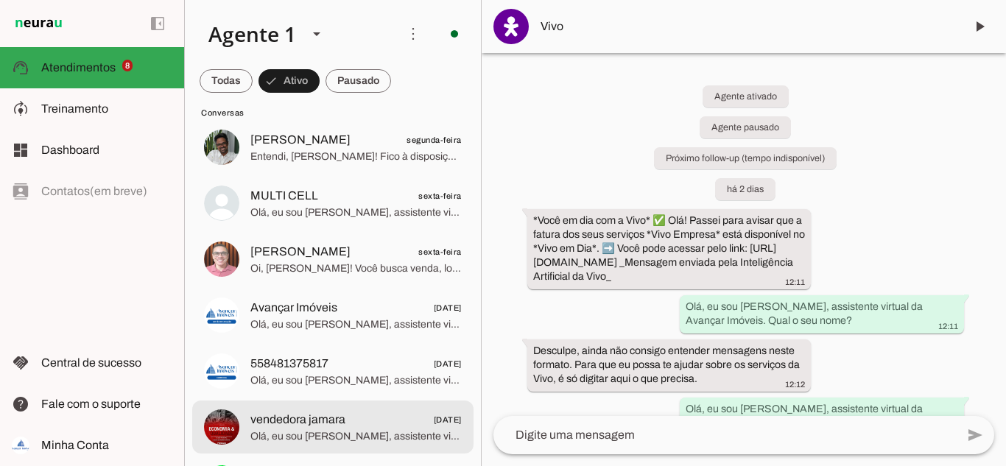
click at [319, 418] on span "vendedora jamara" at bounding box center [297, 420] width 95 height 18
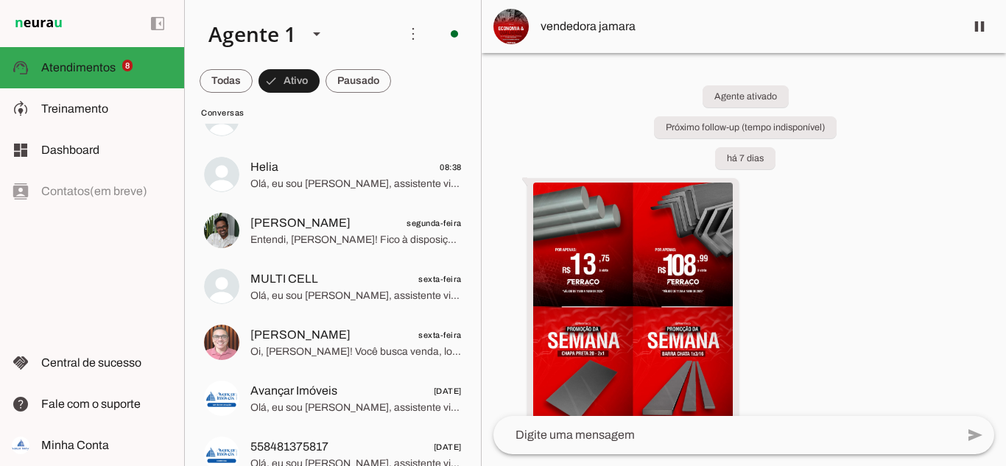
scroll to position [56, 0]
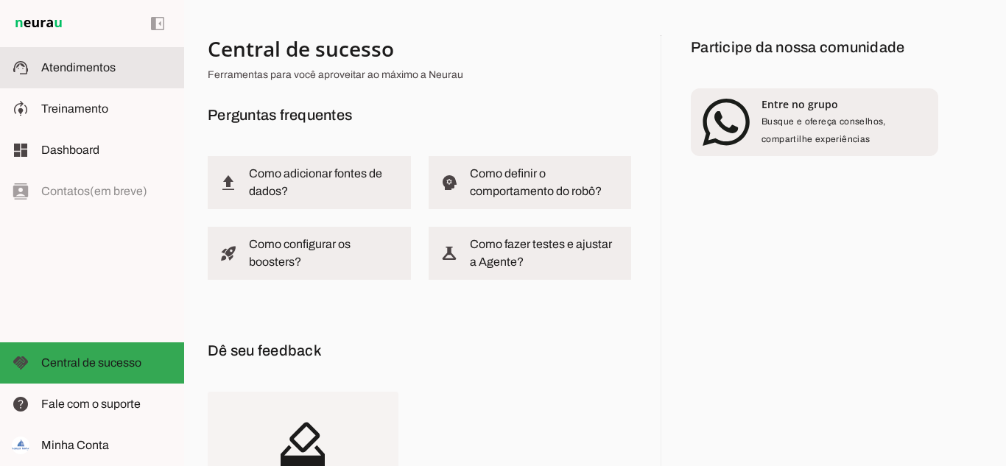
click at [87, 76] on slot at bounding box center [106, 68] width 131 height 18
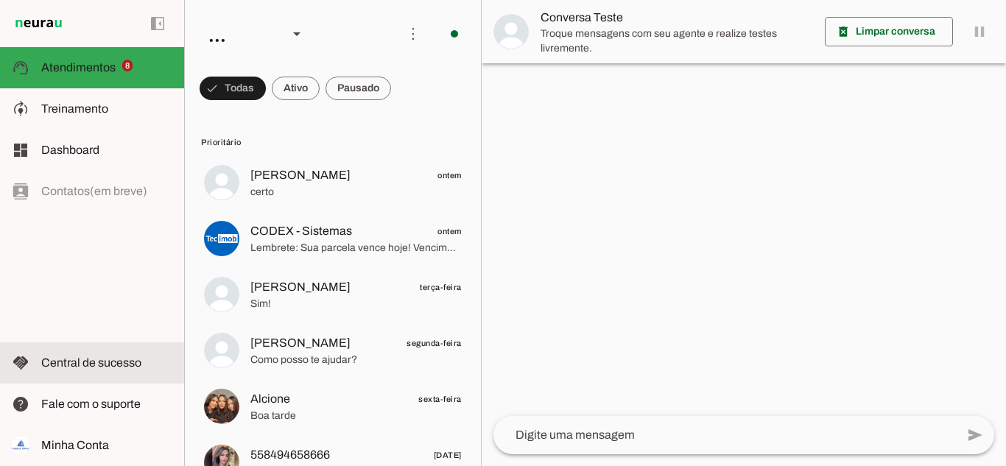
click at [68, 355] on slot at bounding box center [106, 363] width 131 height 18
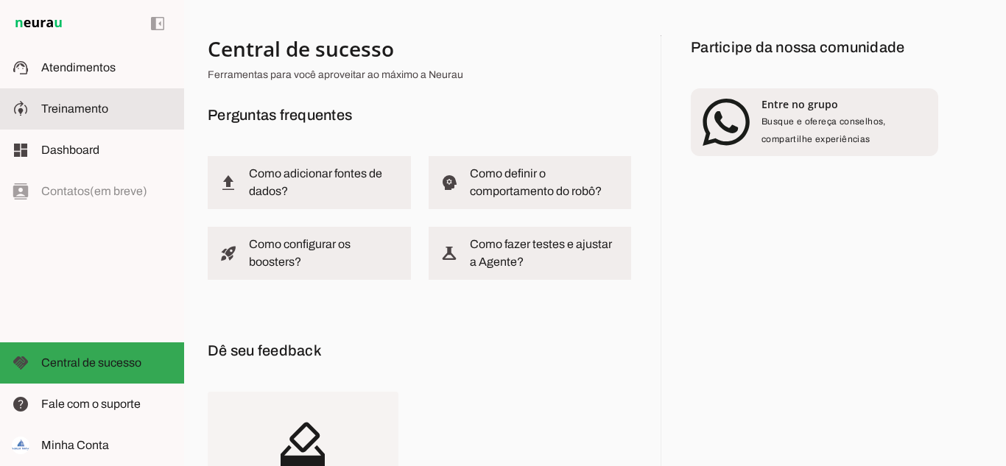
click at [63, 104] on span "Treinamento" at bounding box center [74, 108] width 67 height 13
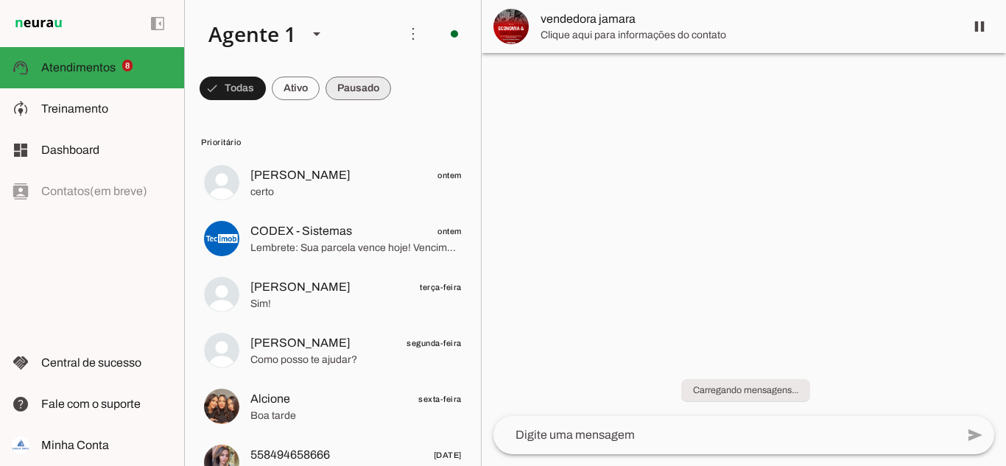
click at [266, 88] on span at bounding box center [233, 88] width 66 height 35
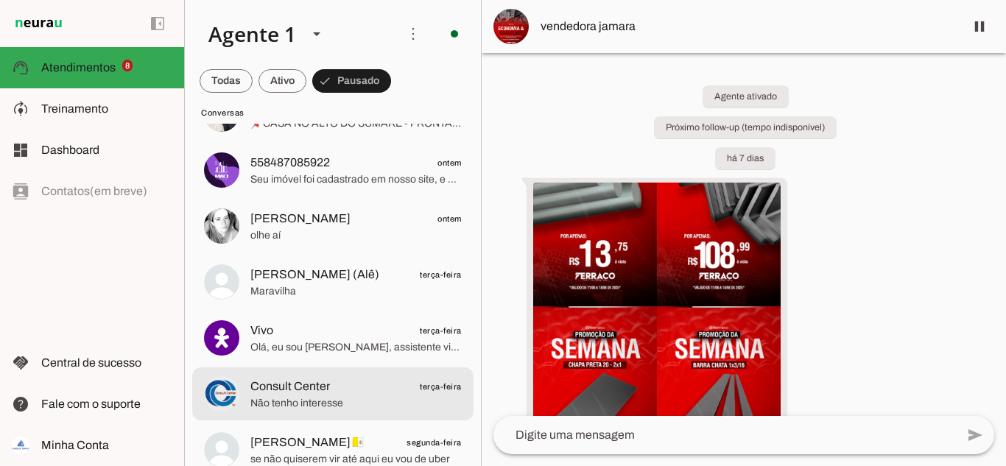
scroll to position [736, 0]
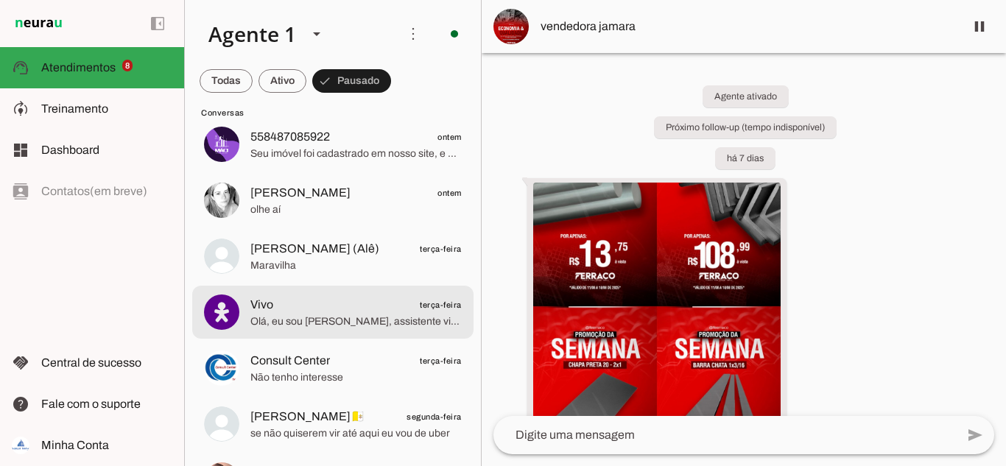
click at [290, 320] on span "Olá, eu sou [PERSON_NAME], assistente virtual da Avançar Imóveis. Qual o seu no…" at bounding box center [355, 321] width 211 height 15
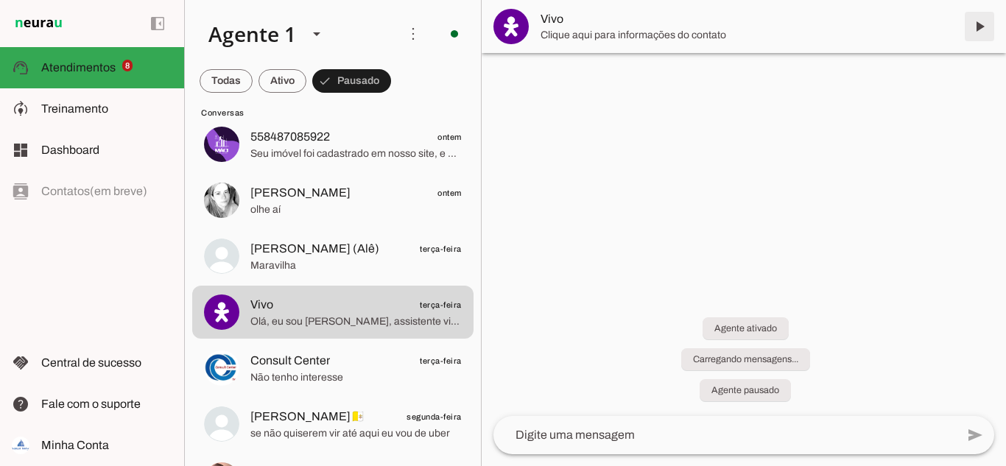
click at [975, 27] on span at bounding box center [979, 26] width 35 height 35
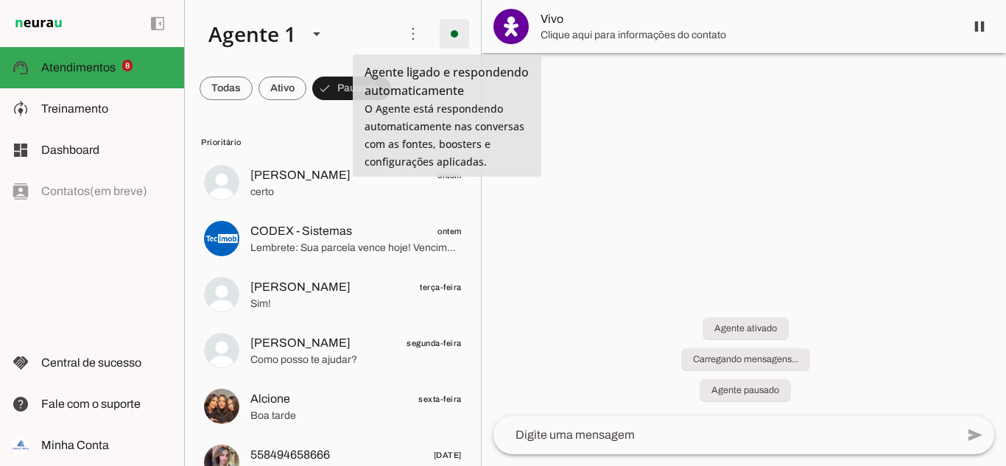
click at [438, 40] on span at bounding box center [454, 33] width 35 height 35
click at [376, 25] on slot at bounding box center [292, 34] width 190 height 50
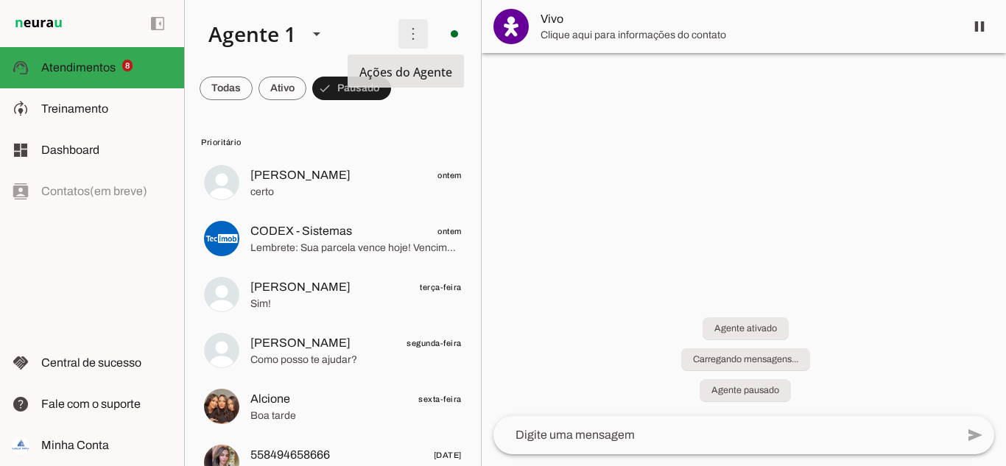
click at [406, 35] on span at bounding box center [412, 33] width 35 height 35
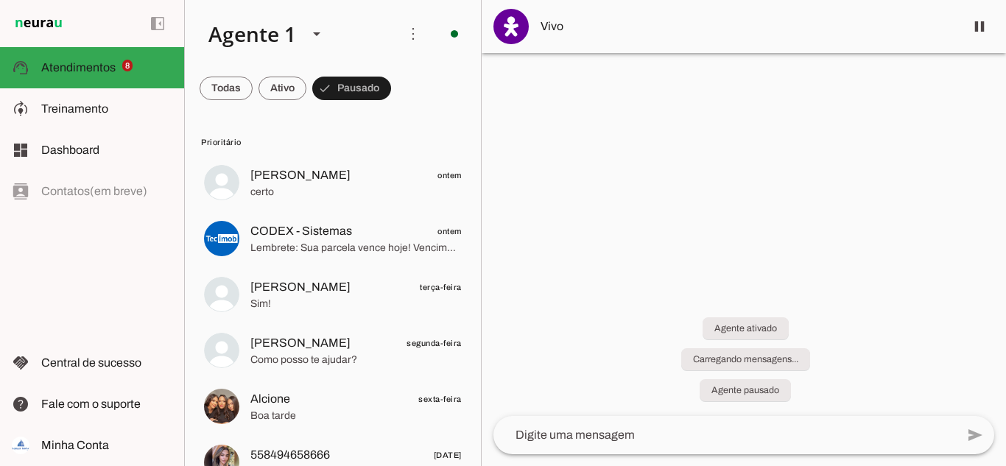
click at [368, 13] on slot at bounding box center [292, 34] width 190 height 50
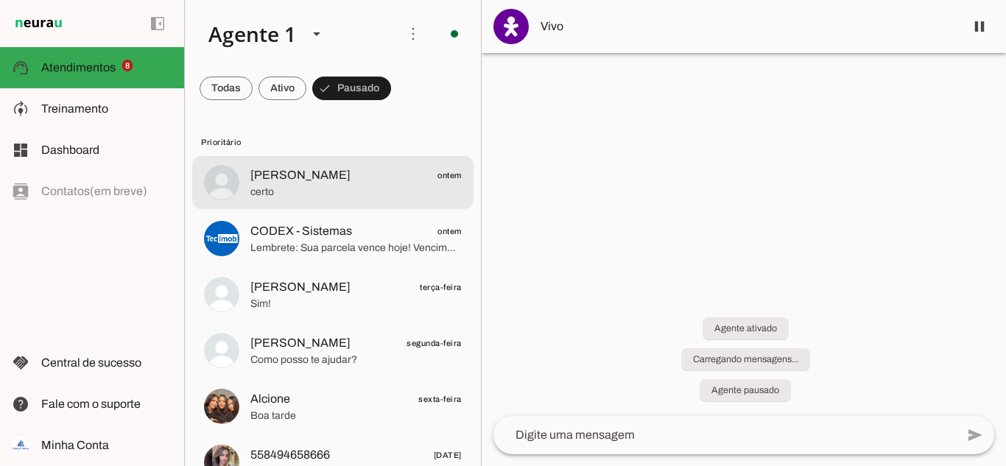
click at [387, 175] on span "[PERSON_NAME] ontem" at bounding box center [355, 175] width 211 height 18
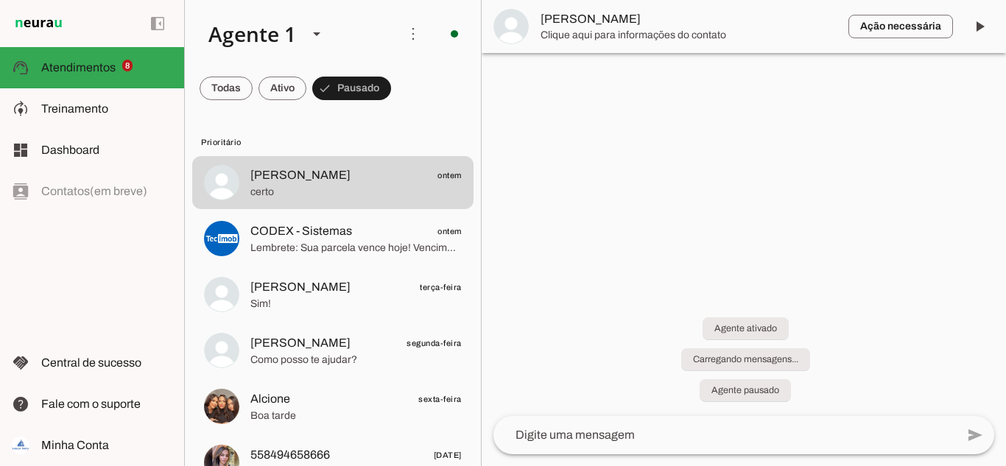
click at [583, 17] on span "[PERSON_NAME]" at bounding box center [688, 19] width 296 height 18
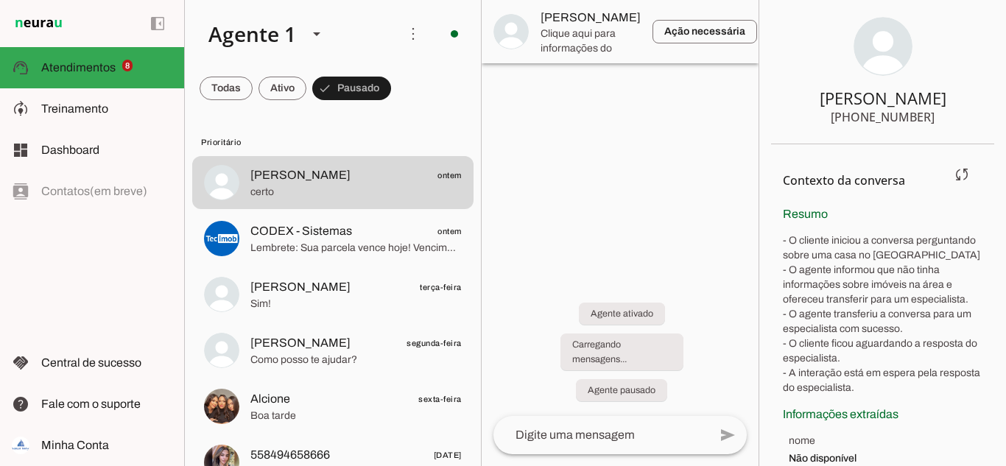
scroll to position [12, 0]
